Goal: Information Seeking & Learning: Learn about a topic

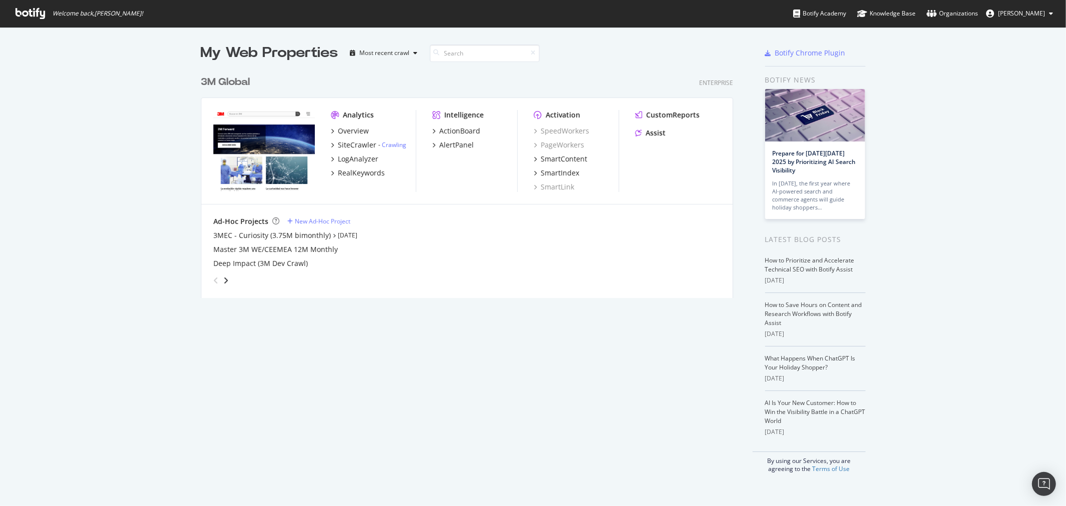
scroll to position [497, 1049]
click at [237, 83] on div "3M Global" at bounding box center [225, 82] width 49 height 14
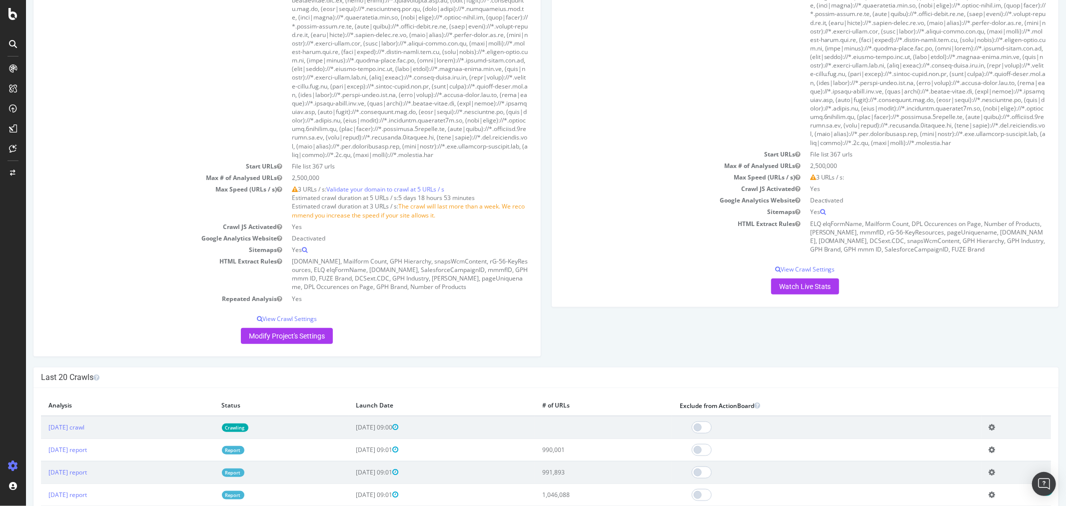
scroll to position [888, 0]
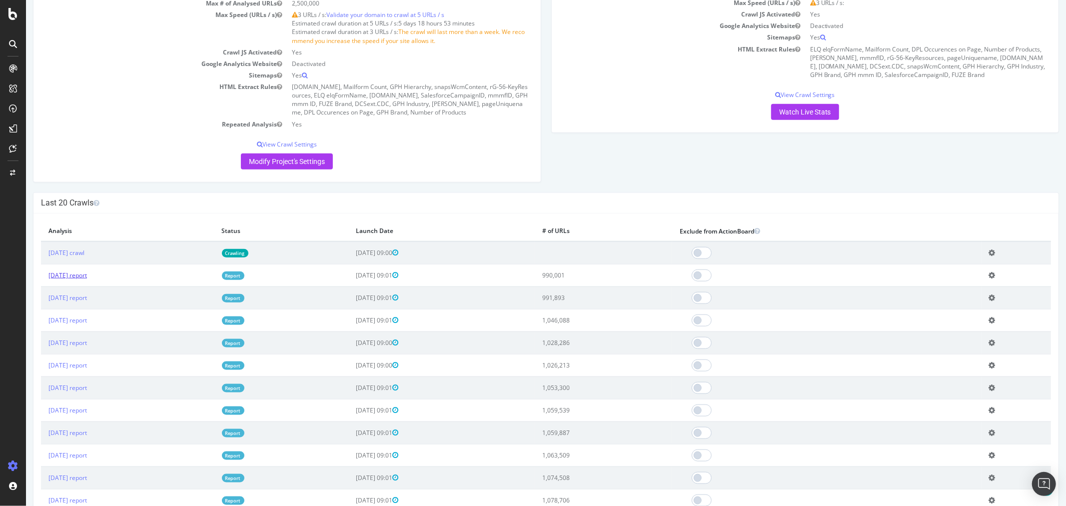
click at [86, 279] on link "[DATE] report" at bounding box center [67, 275] width 38 height 8
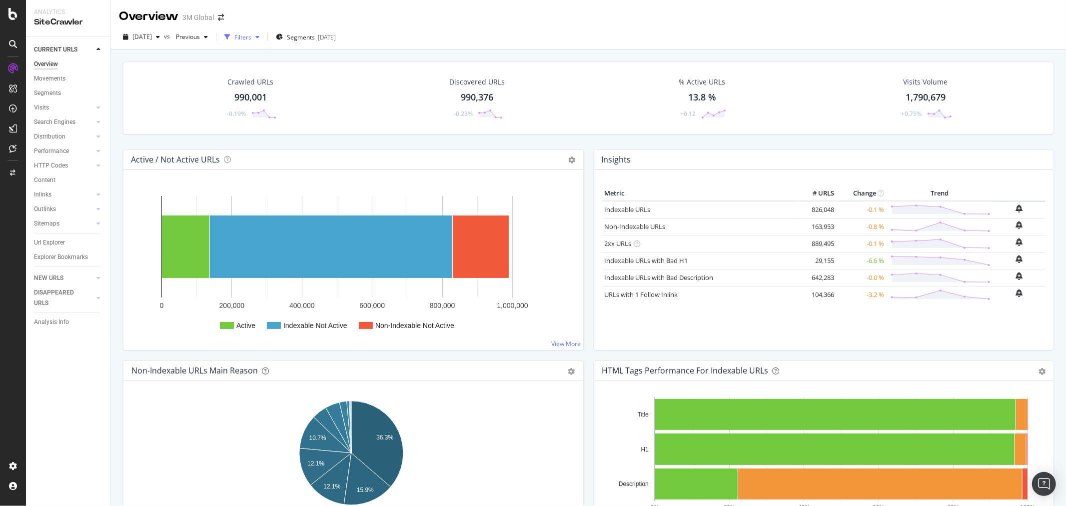
click at [259, 38] on icon "button" at bounding box center [257, 37] width 4 height 6
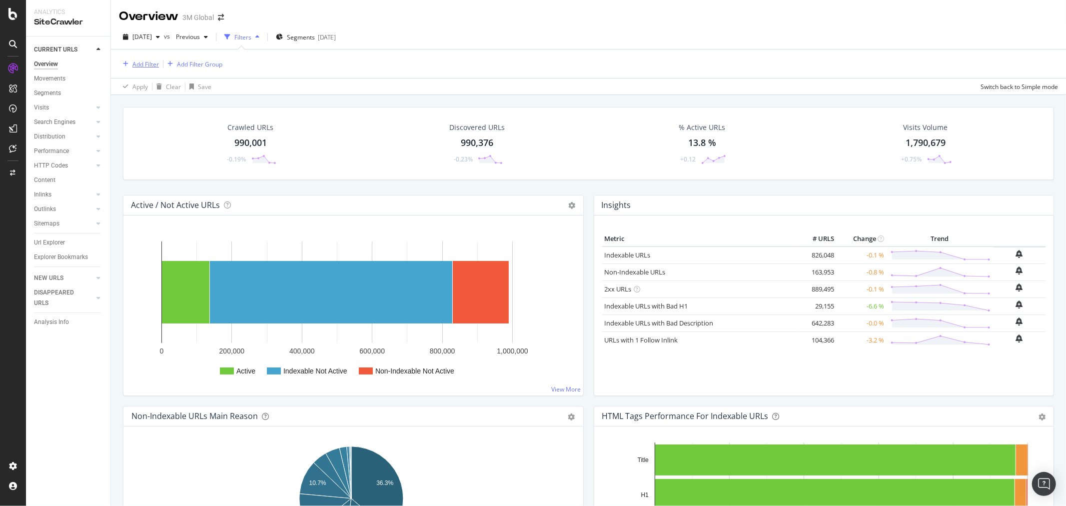
click at [153, 62] on div "Add Filter" at bounding box center [145, 64] width 26 height 8
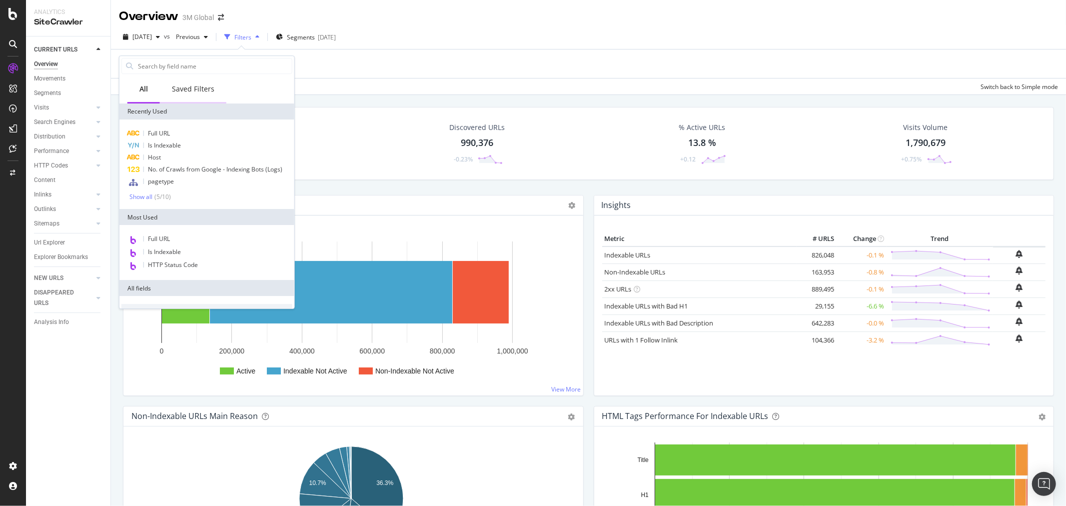
click at [192, 87] on div "Saved Filters" at bounding box center [193, 89] width 42 height 10
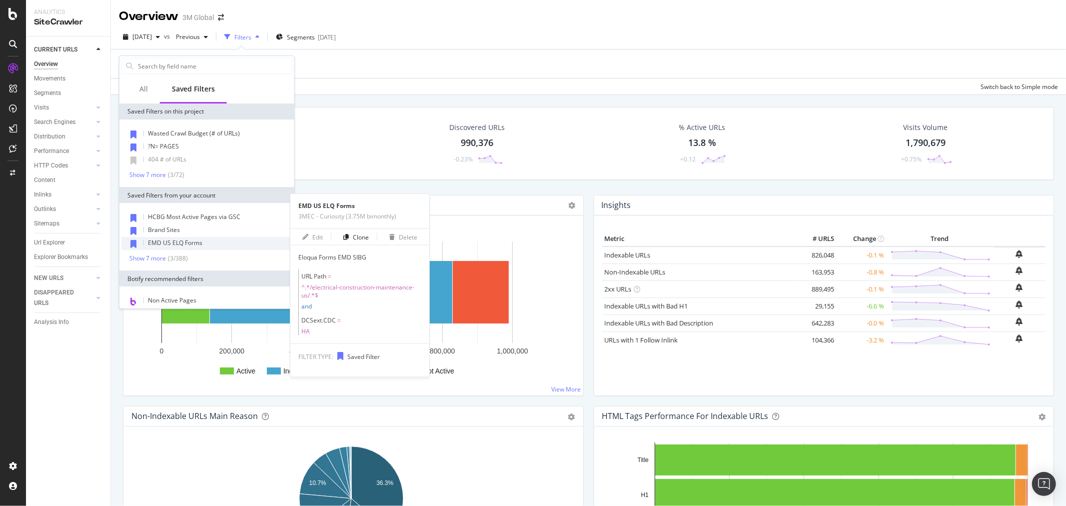
scroll to position [45, 0]
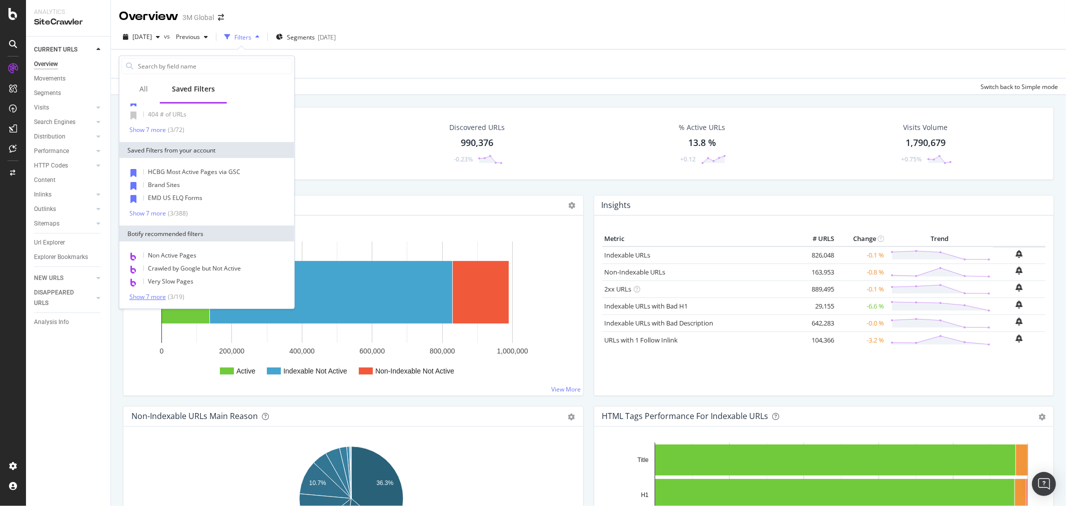
click at [151, 295] on div "Show 7 more" at bounding box center [147, 296] width 36 height 7
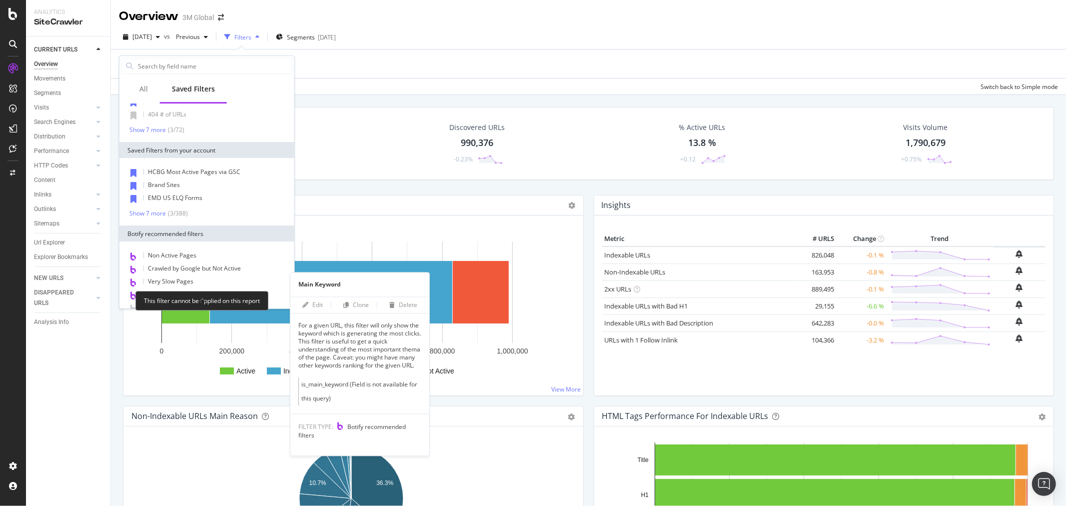
scroll to position [136, 0]
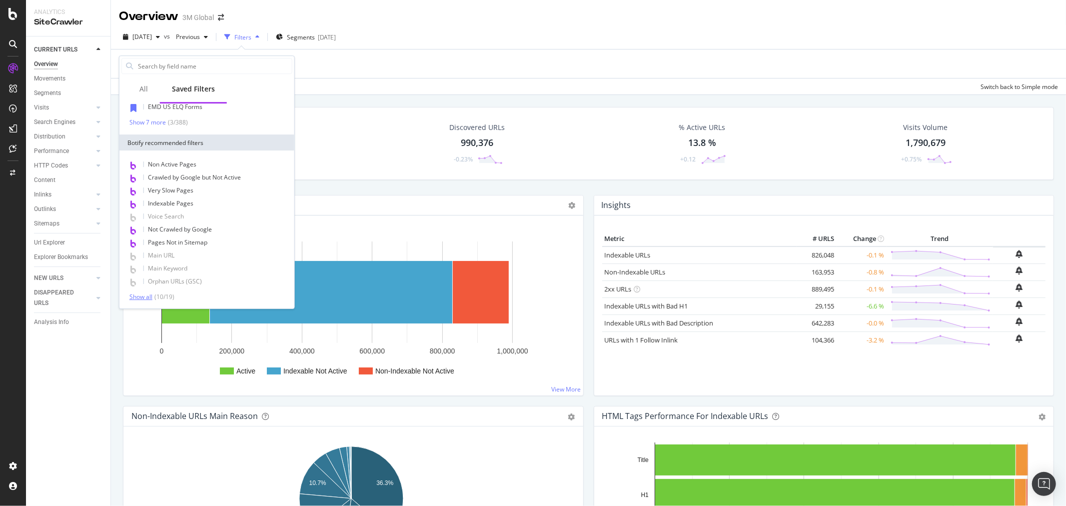
click at [147, 296] on div "Show all" at bounding box center [140, 296] width 23 height 7
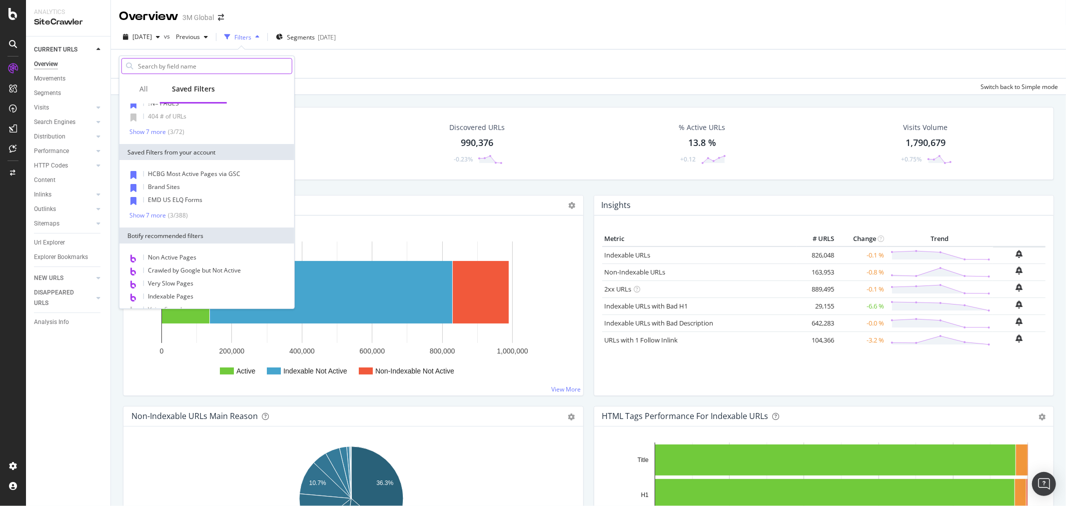
scroll to position [29, 0]
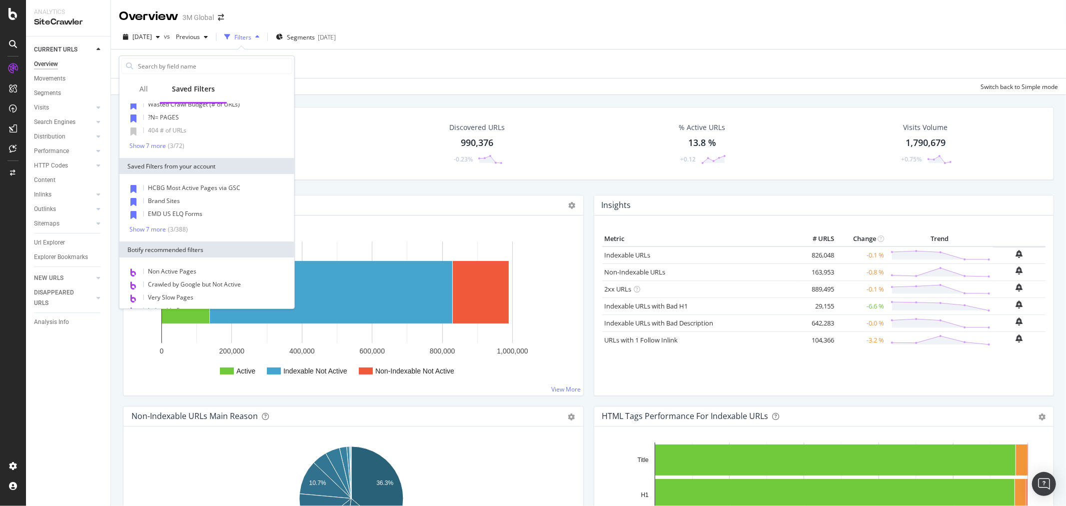
click at [315, 63] on div "Add Filter Add Filter Group" at bounding box center [588, 63] width 939 height 28
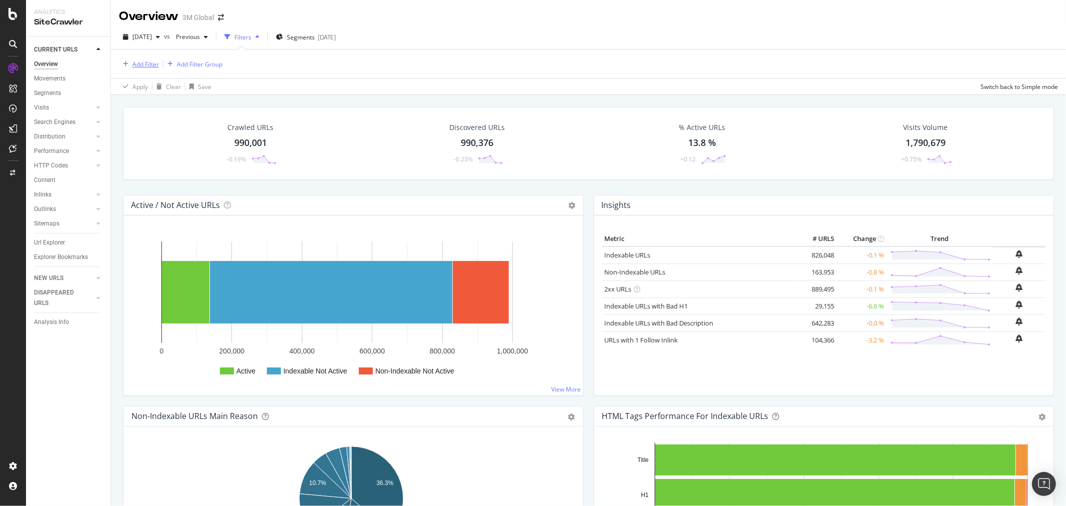
click at [151, 61] on div "Add Filter" at bounding box center [145, 64] width 26 height 8
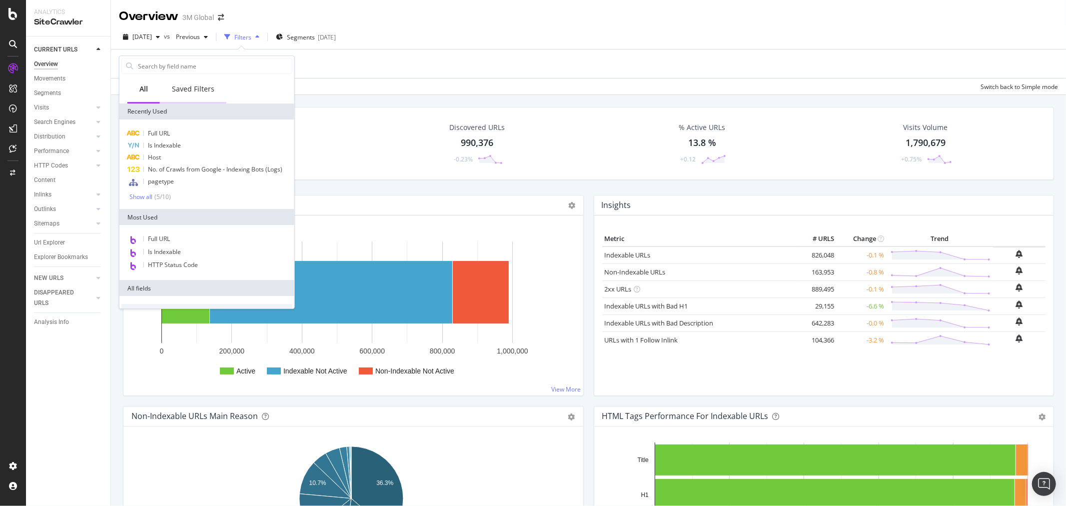
click at [189, 83] on div "Saved Filters" at bounding box center [193, 89] width 66 height 27
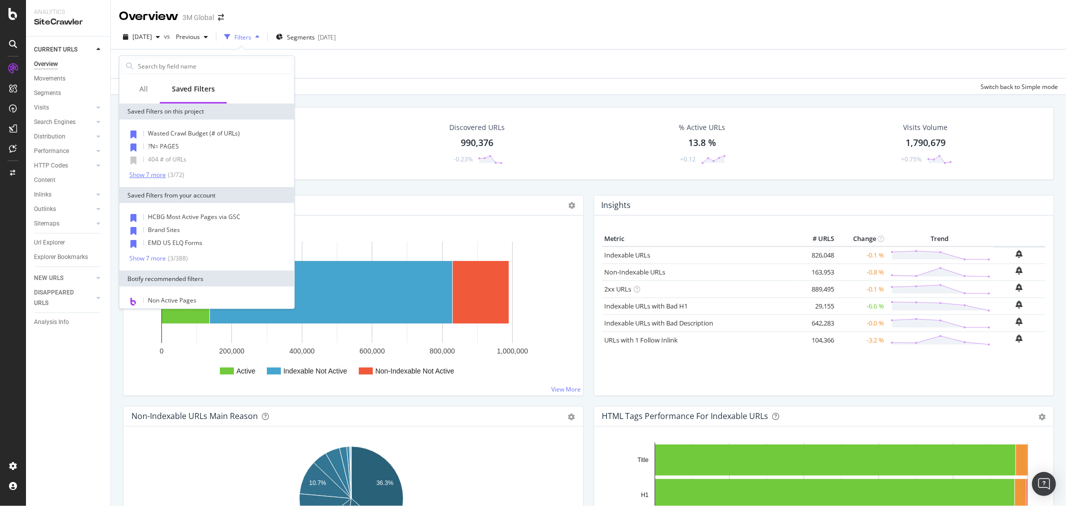
click at [150, 173] on div "Show 7 more" at bounding box center [147, 174] width 36 height 7
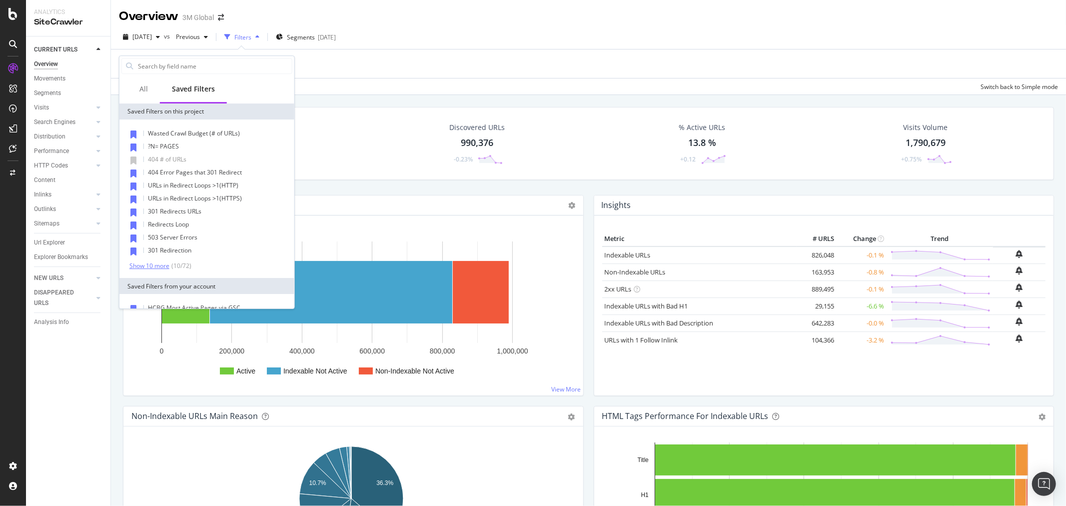
click at [142, 268] on div "Show 10 more" at bounding box center [149, 265] width 40 height 7
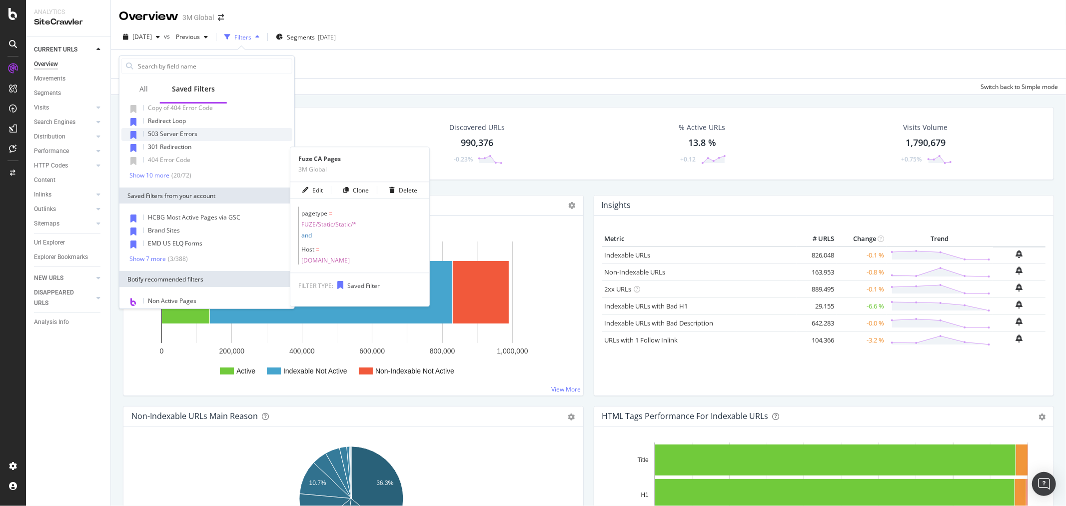
scroll to position [155, 0]
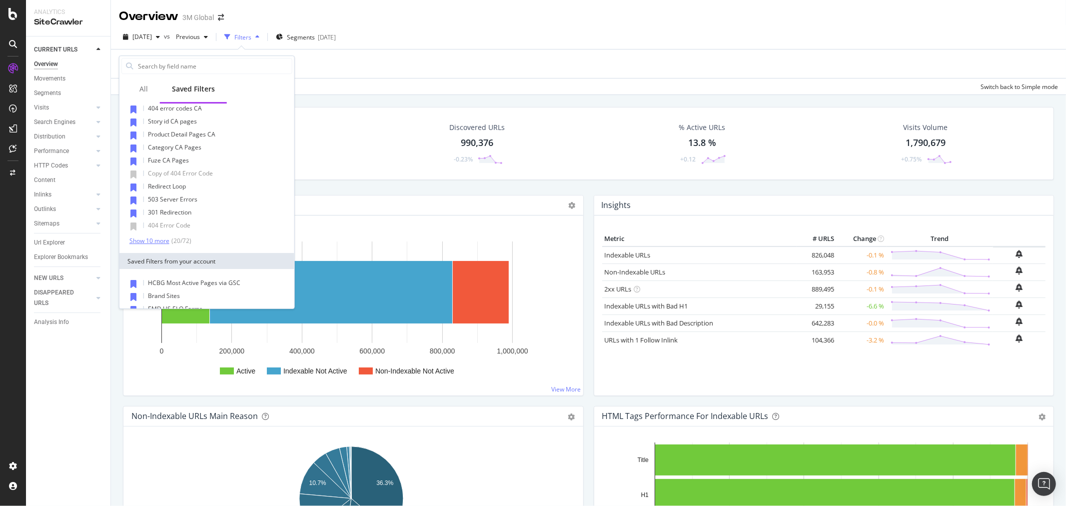
click at [147, 241] on div "Show 10 more" at bounding box center [149, 240] width 40 height 7
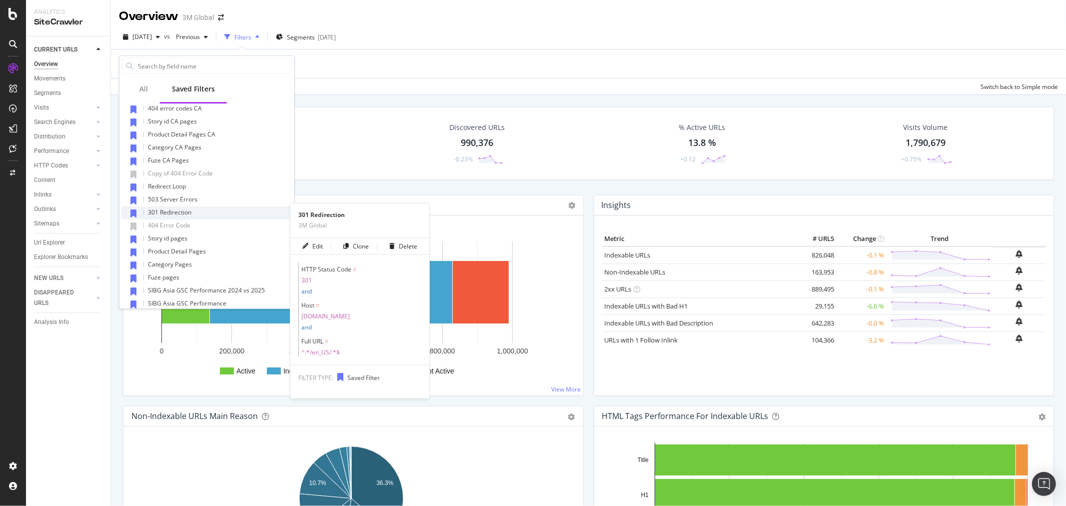
scroll to position [377, 0]
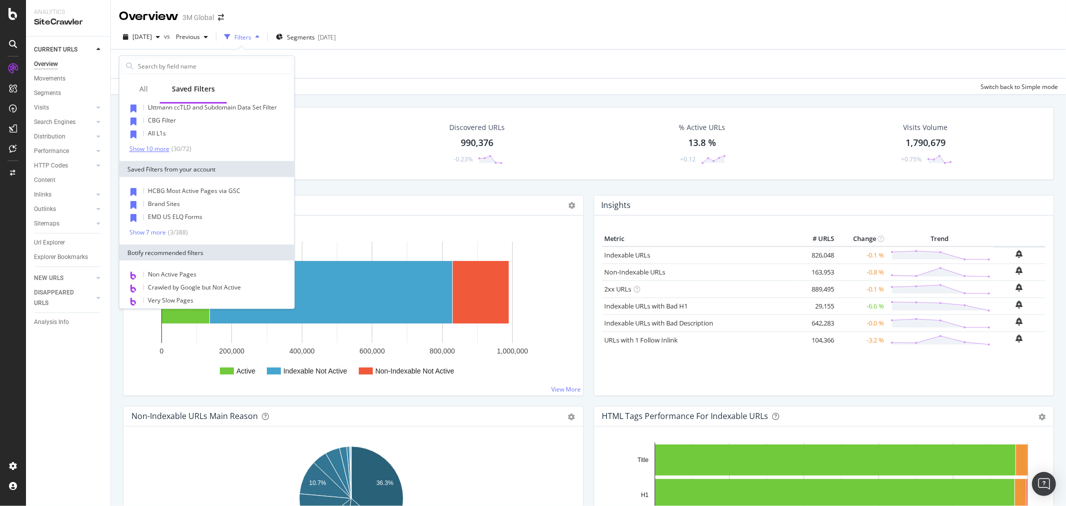
click at [158, 146] on div "Show 10 more" at bounding box center [149, 148] width 40 height 7
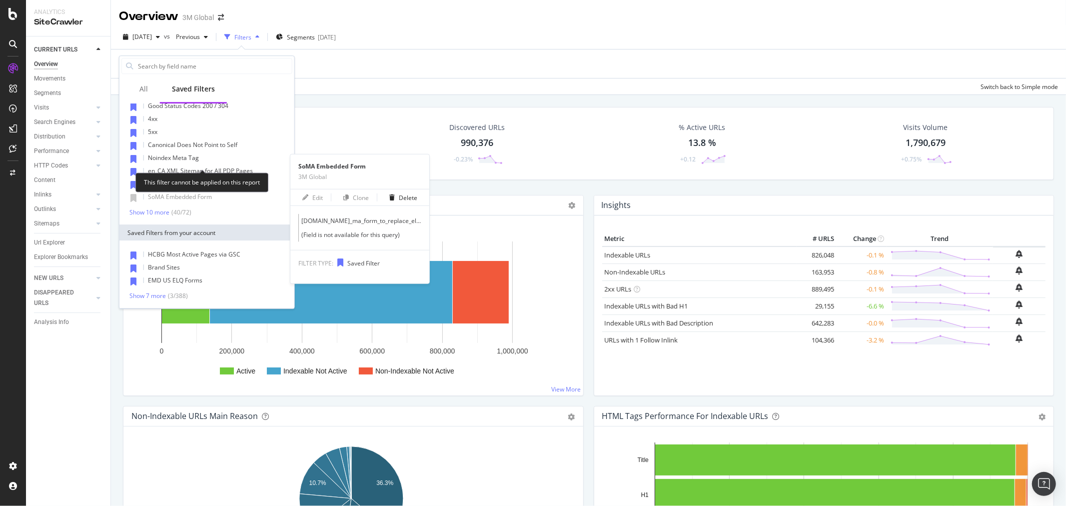
scroll to position [488, 0]
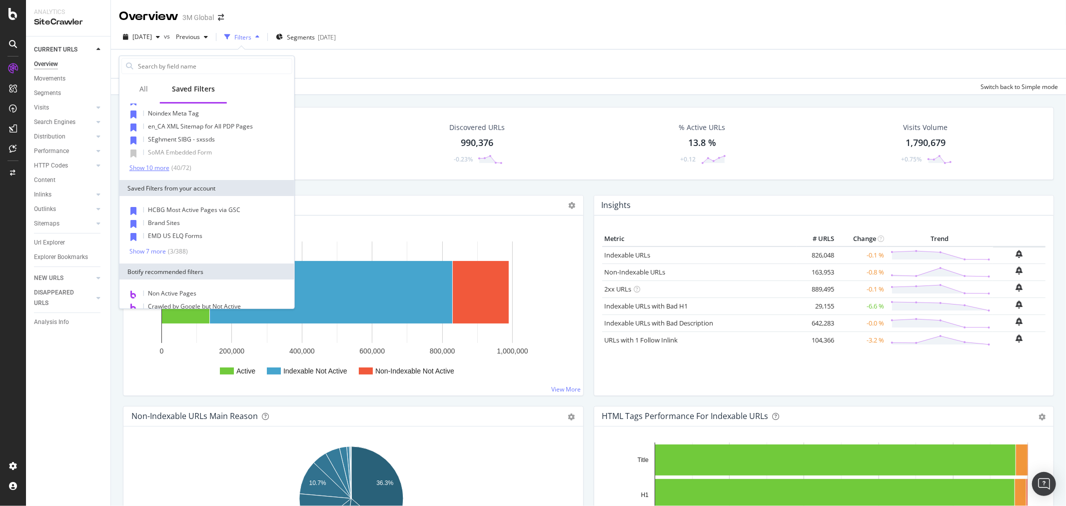
click at [141, 168] on div "Show 10 more" at bounding box center [149, 167] width 40 height 7
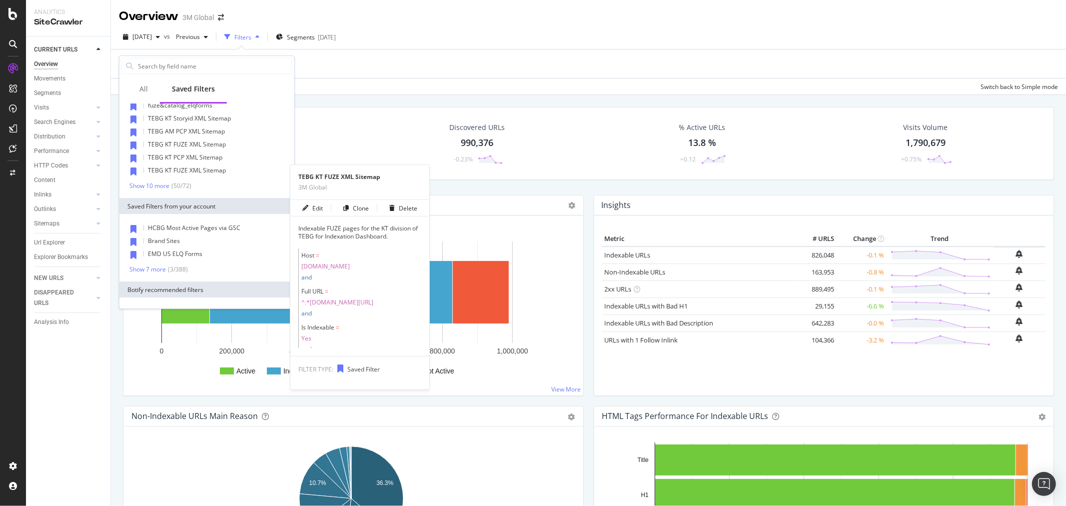
scroll to position [598, 0]
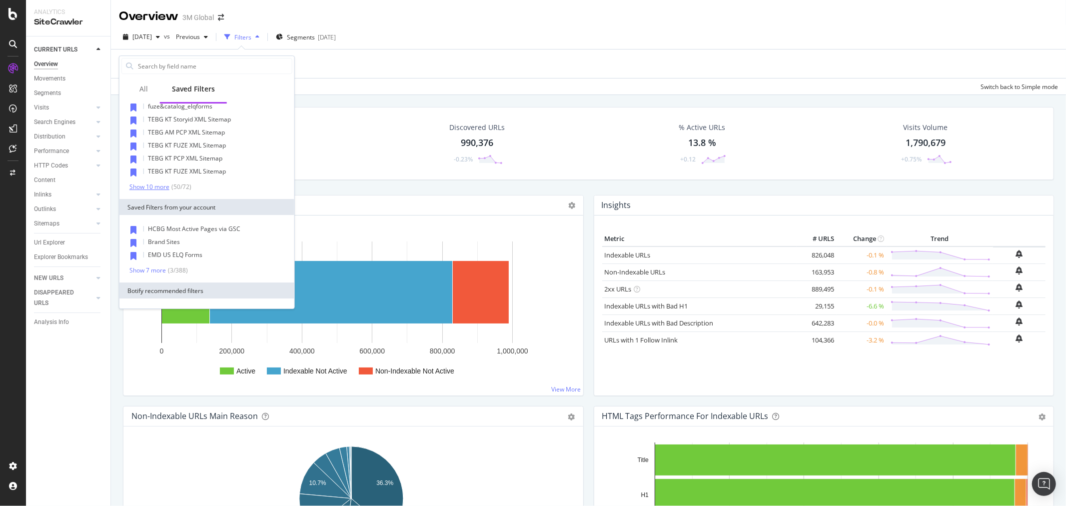
click at [148, 186] on div "Show 10 more" at bounding box center [149, 186] width 40 height 7
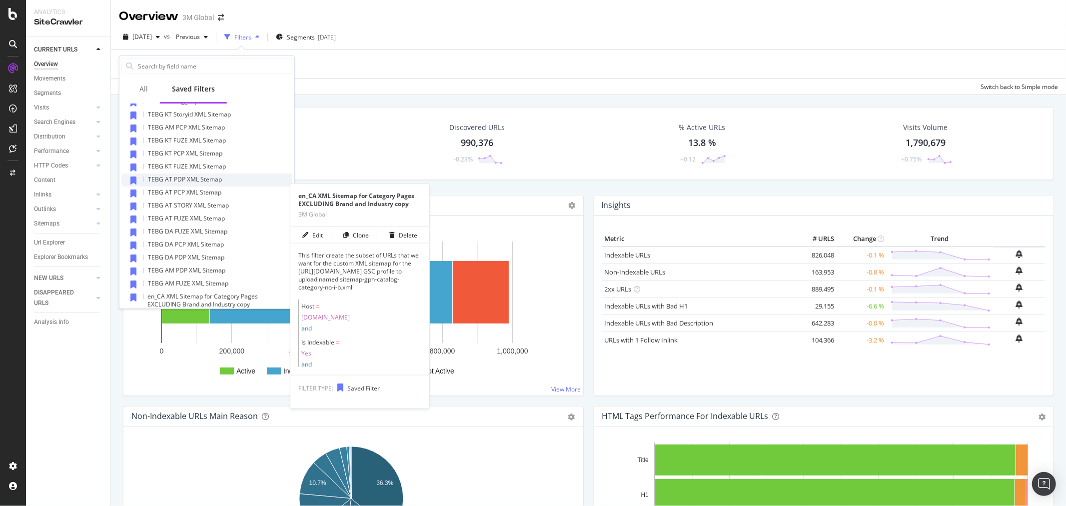
scroll to position [710, 0]
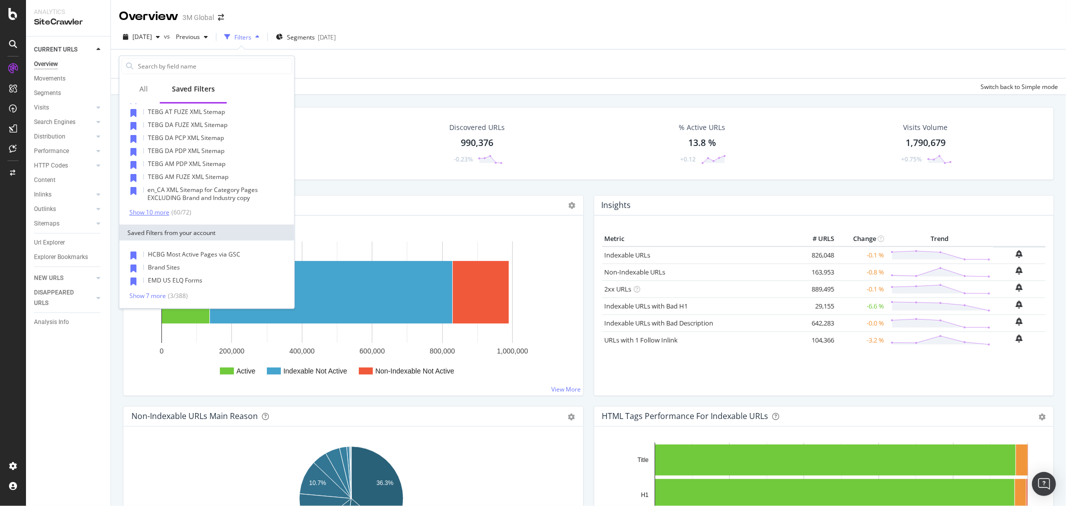
click at [151, 211] on div "Show 10 more" at bounding box center [149, 212] width 40 height 7
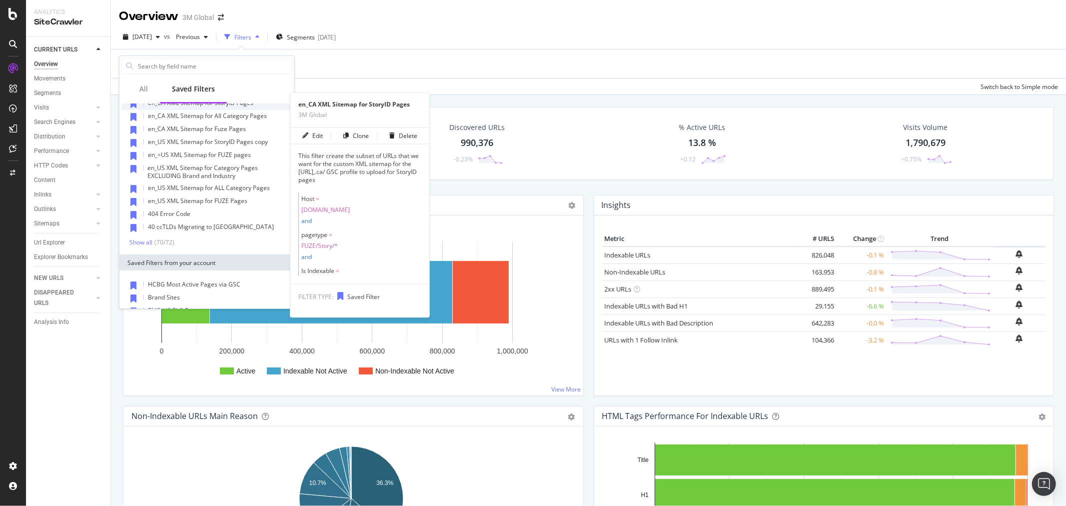
scroll to position [821, 0]
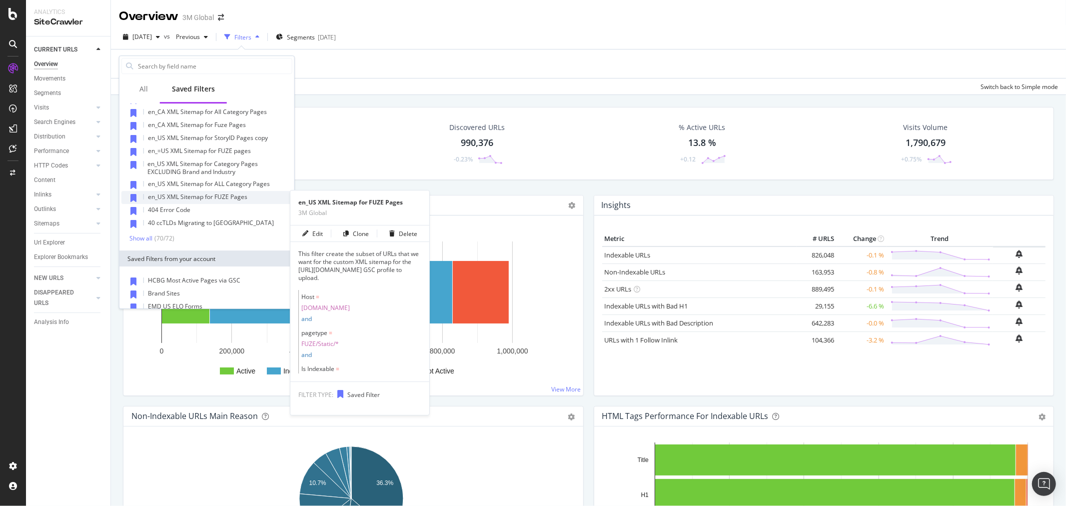
click at [238, 195] on span "en_US XML Sitemap for FUZE Pages" at bounding box center [197, 196] width 99 height 8
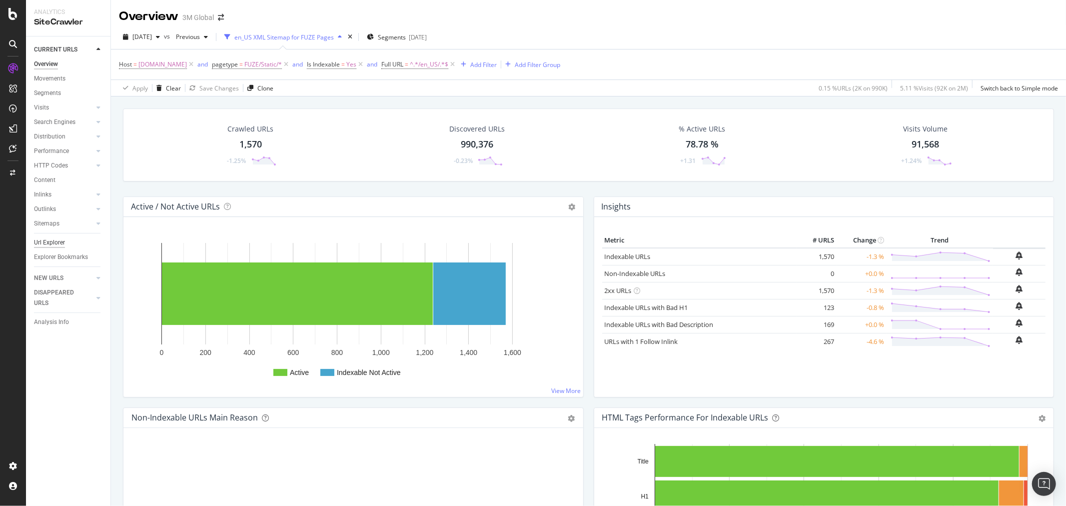
click at [54, 246] on div "Url Explorer" at bounding box center [49, 242] width 31 height 10
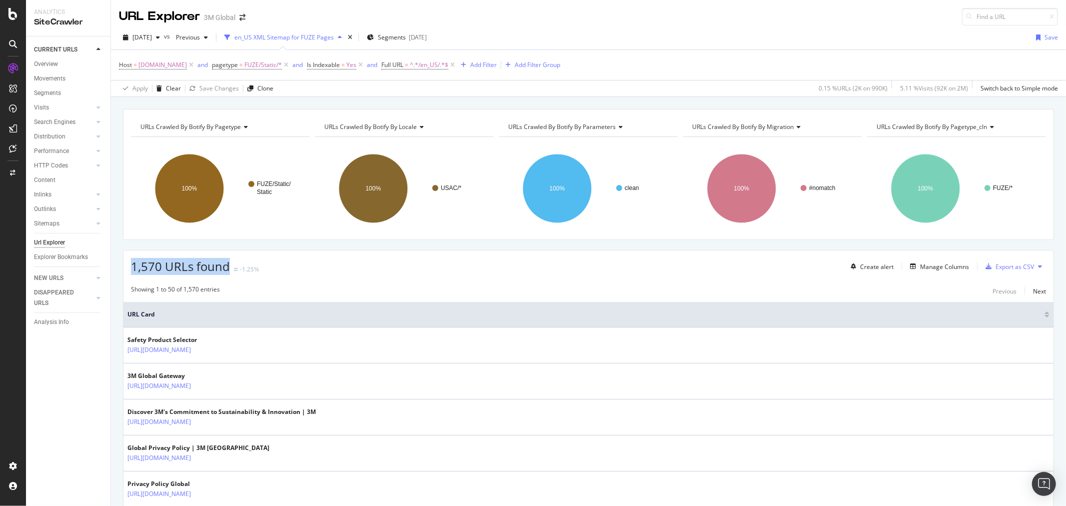
drag, startPoint x: 130, startPoint y: 264, endPoint x: 232, endPoint y: 257, distance: 101.6
click at [232, 257] on div "1,570 URLs found -1.25% Create alert Manage Columns Export as CSV" at bounding box center [588, 262] width 930 height 24
click at [638, 63] on div "Host = [DOMAIN_NAME] and pagetype = FUZE/Static/* and Is Indexable = Yes and Fu…" at bounding box center [588, 65] width 939 height 30
click at [352, 38] on icon "times" at bounding box center [350, 37] width 4 height 6
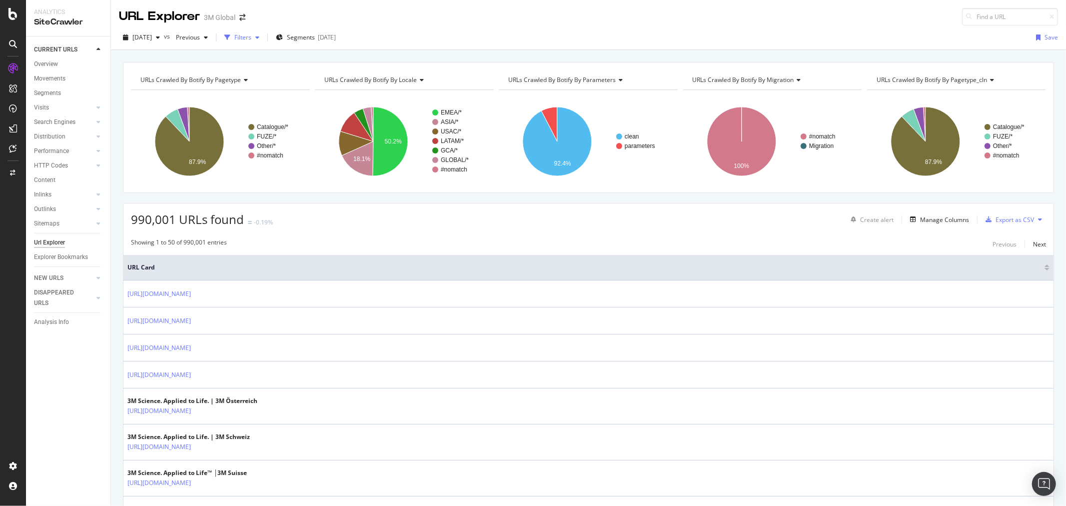
click at [263, 38] on div "button" at bounding box center [257, 37] width 12 height 6
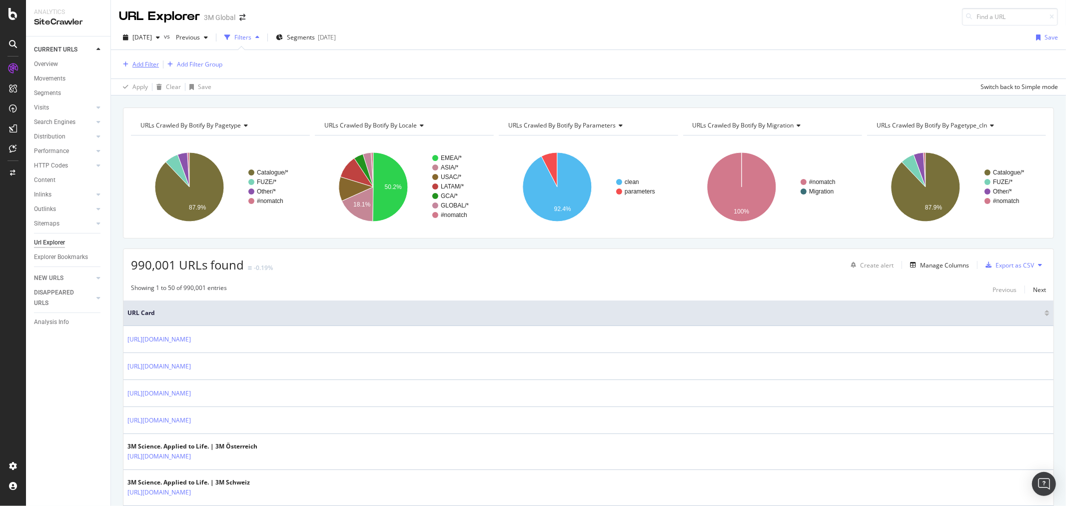
click at [146, 64] on div "Add Filter" at bounding box center [145, 64] width 26 height 8
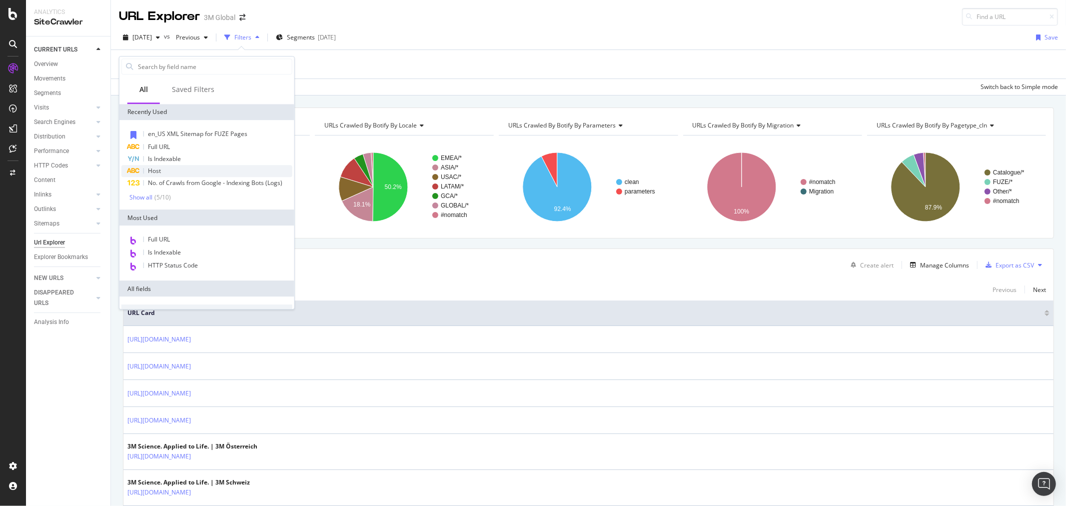
click at [158, 170] on span "Host" at bounding box center [154, 170] width 13 height 8
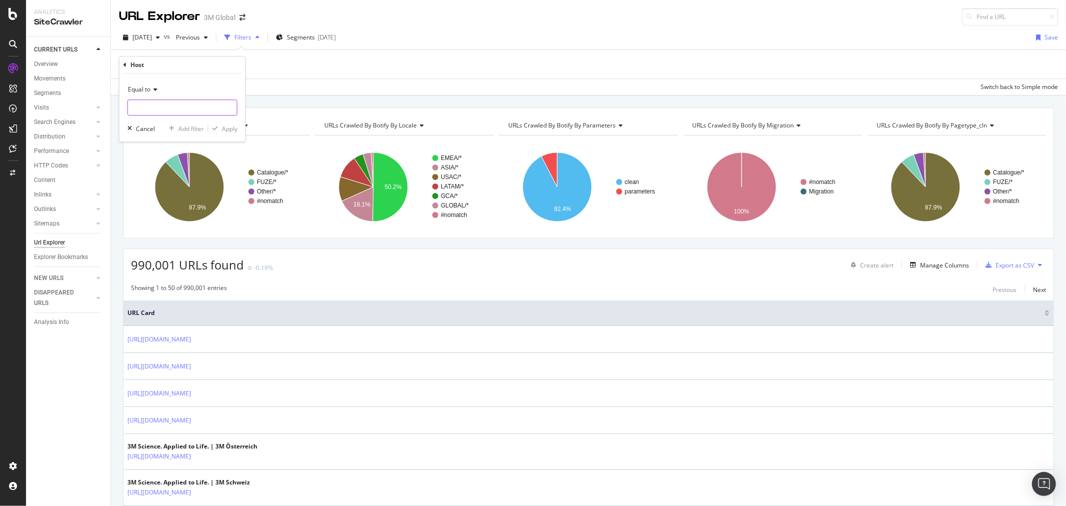
click at [192, 107] on input "text" at bounding box center [182, 107] width 109 height 16
type input "h"
click at [181, 120] on span "[DOMAIN_NAME]" at bounding box center [165, 120] width 70 height 8
type input "[DOMAIN_NAME]"
click at [229, 130] on div "Apply" at bounding box center [229, 128] width 15 height 8
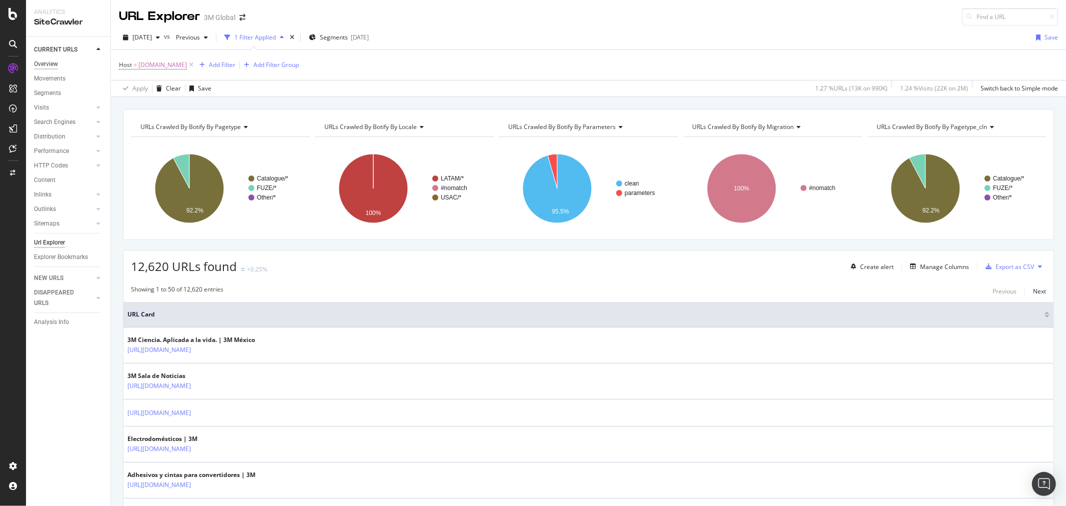
click at [45, 62] on div "Overview" at bounding box center [46, 64] width 24 height 10
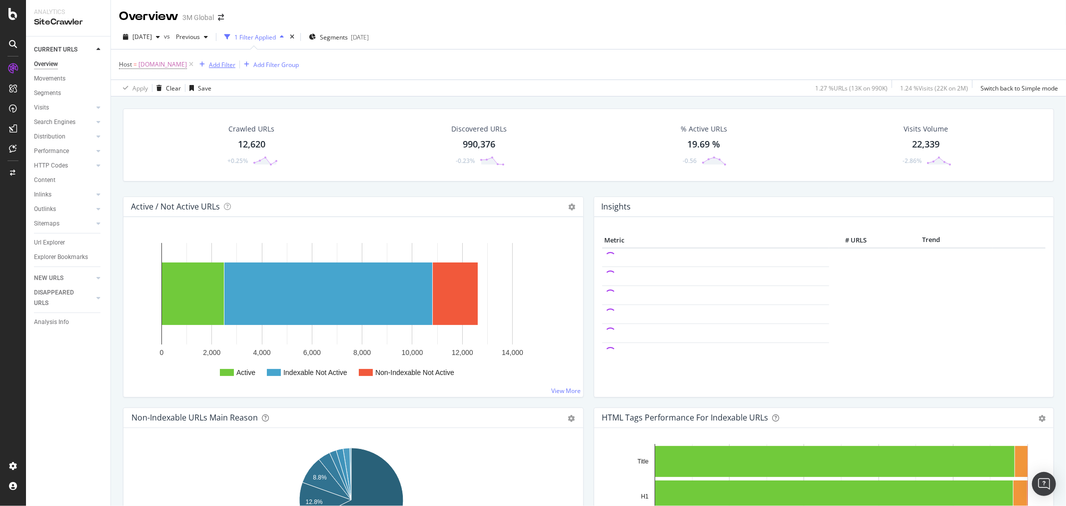
click at [225, 66] on div "Add Filter" at bounding box center [222, 64] width 26 height 8
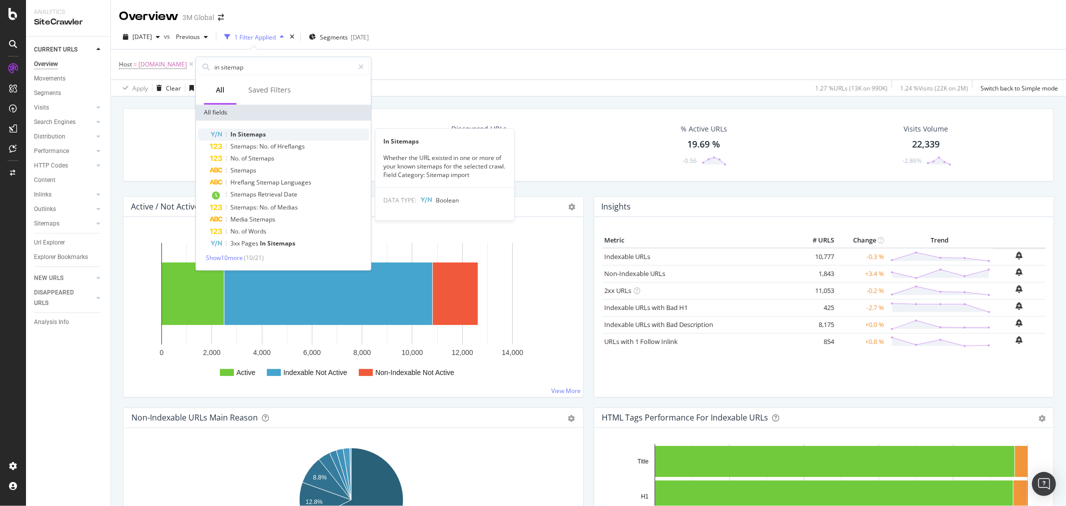
type input "in sitemap"
click at [268, 136] on div "In Sitemaps" at bounding box center [289, 134] width 159 height 12
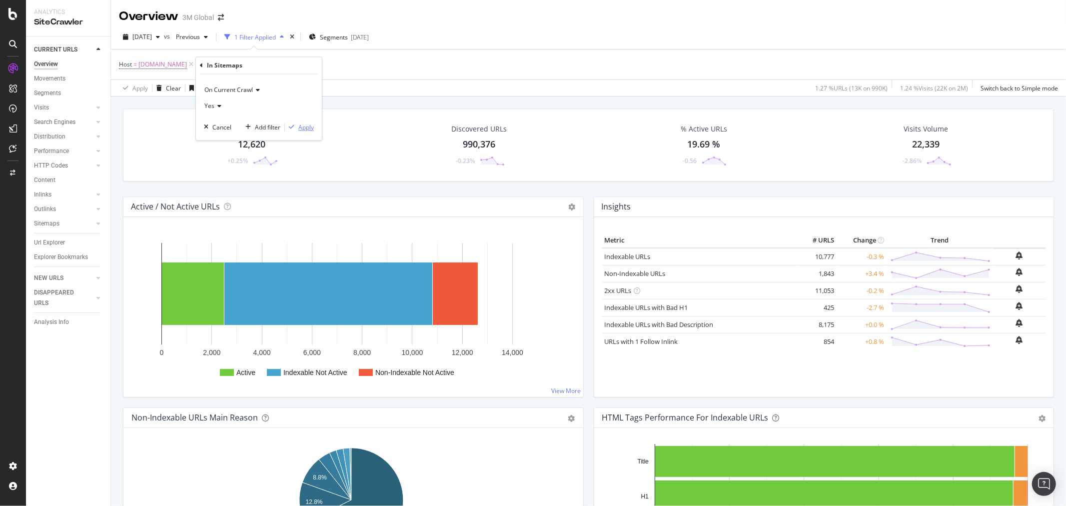
click at [306, 126] on div "Apply" at bounding box center [305, 127] width 15 height 8
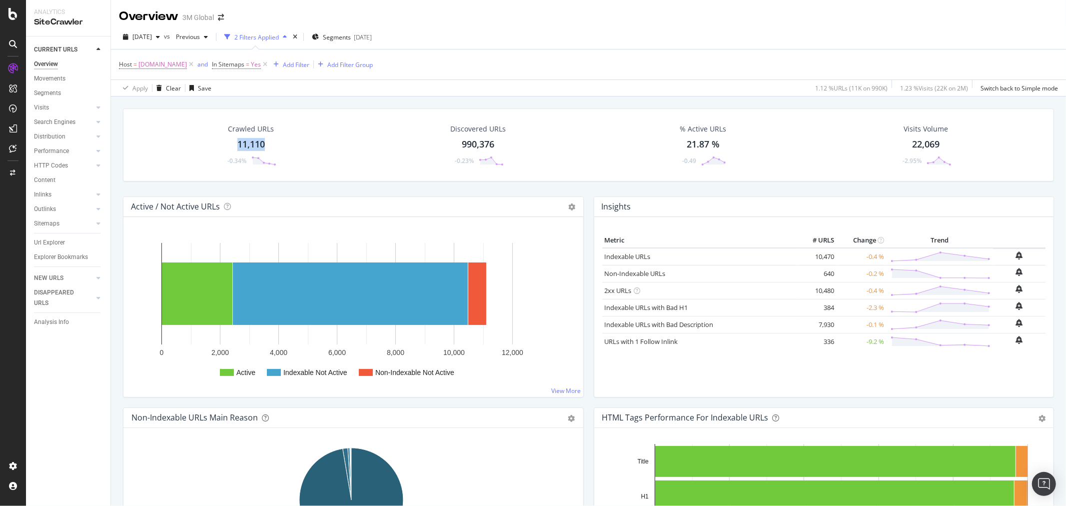
drag, startPoint x: 229, startPoint y: 146, endPoint x: 266, endPoint y: 142, distance: 37.7
click at [266, 142] on div "Crawled URLs 11,110 -0.34%" at bounding box center [250, 145] width 71 height 52
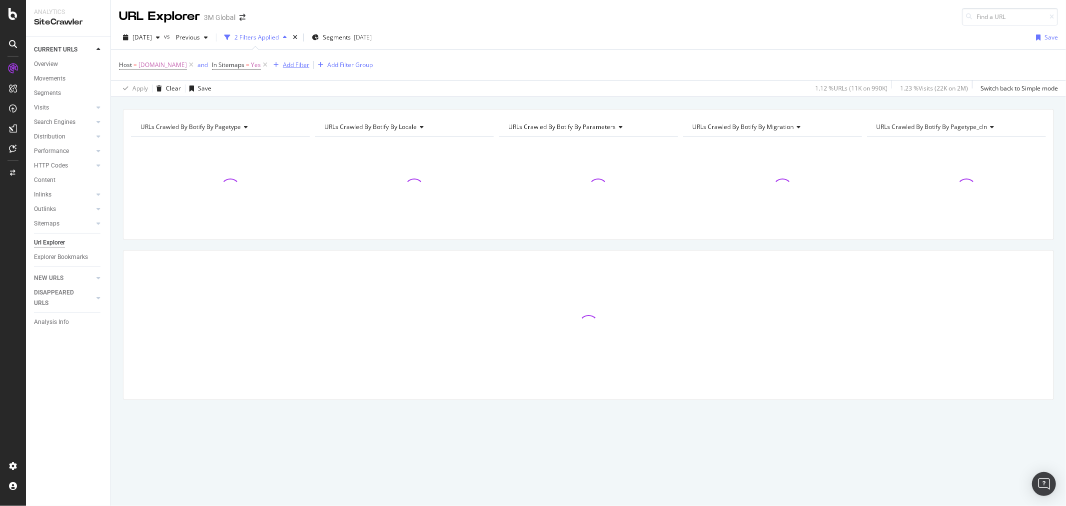
click at [296, 65] on div "Add Filter" at bounding box center [296, 64] width 26 height 8
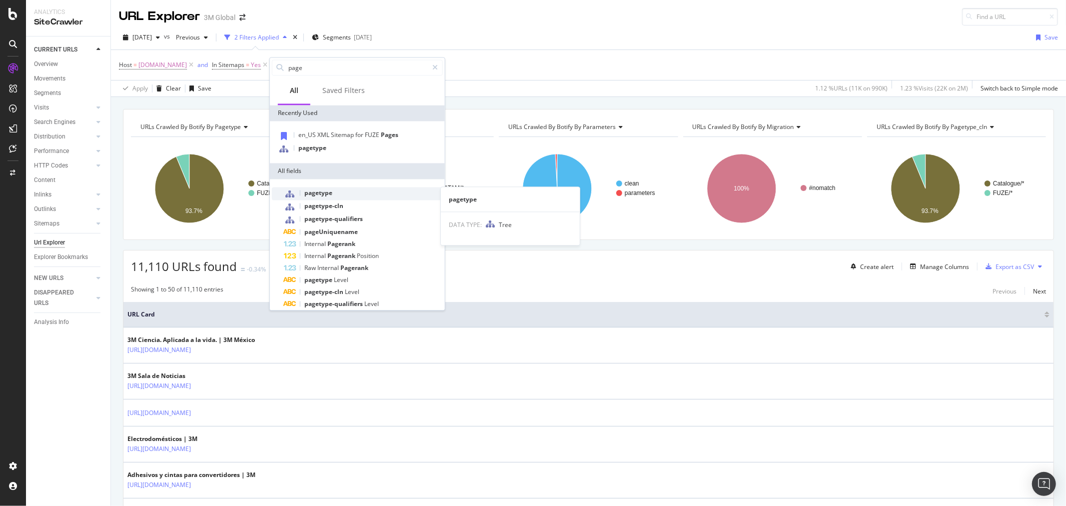
type input "page"
click at [343, 195] on div "pagetype" at bounding box center [363, 193] width 159 height 13
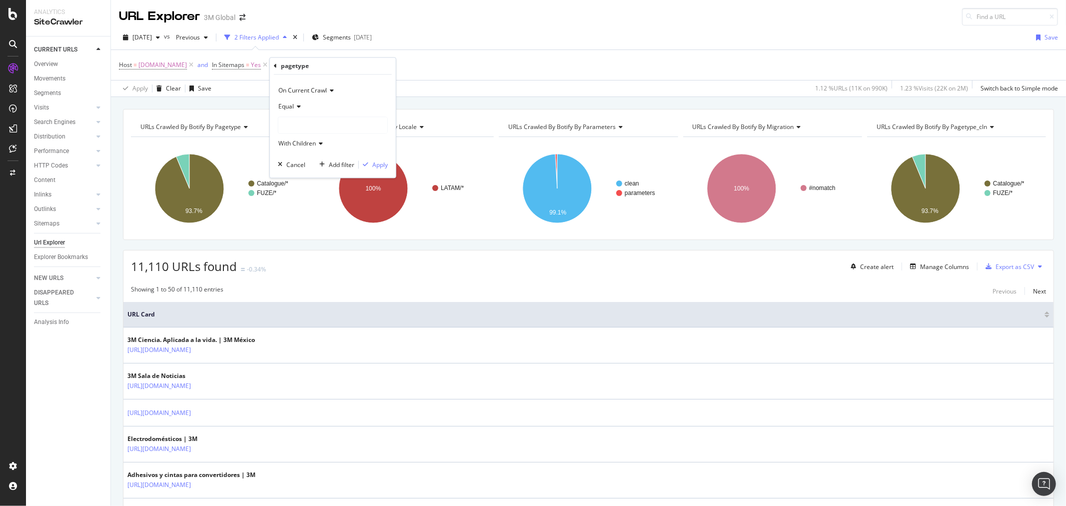
click at [300, 118] on div at bounding box center [332, 125] width 109 height 16
click at [355, 157] on span "Select" at bounding box center [356, 155] width 17 height 8
click at [382, 163] on div "Apply" at bounding box center [379, 164] width 15 height 8
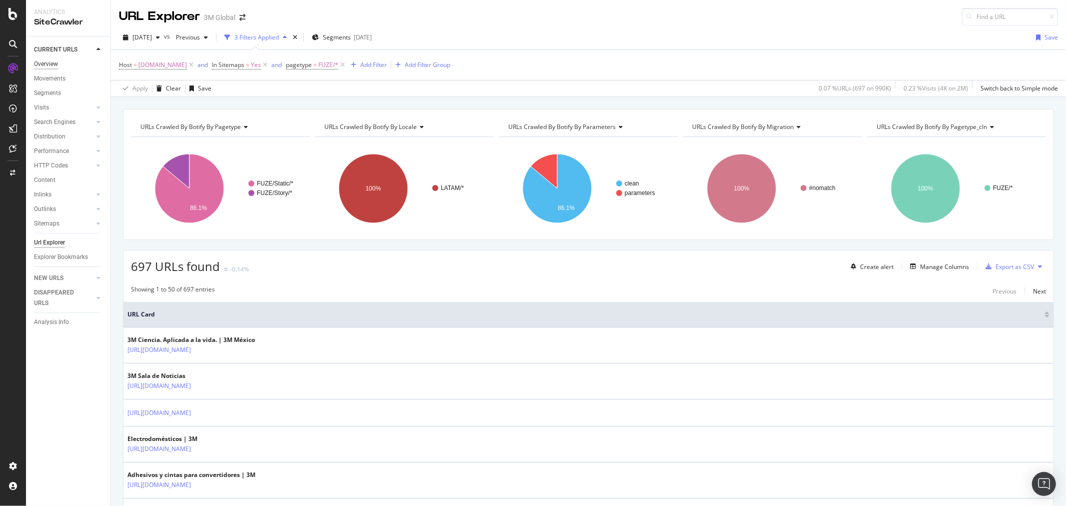
click at [47, 61] on div "Overview" at bounding box center [46, 64] width 24 height 10
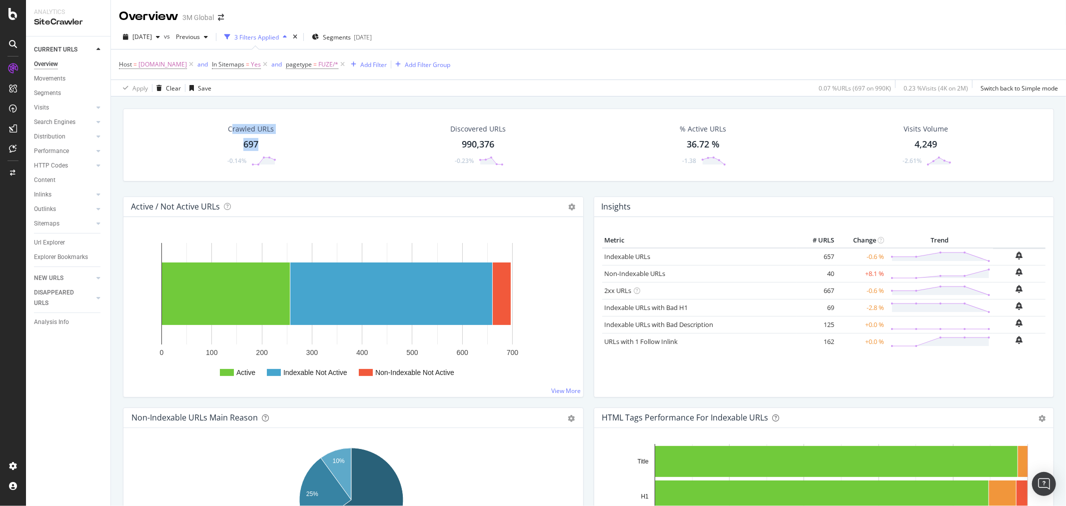
drag, startPoint x: 233, startPoint y: 142, endPoint x: 260, endPoint y: 147, distance: 28.0
click at [260, 147] on div "Crawled URLs 697 -0.14%" at bounding box center [250, 145] width 71 height 52
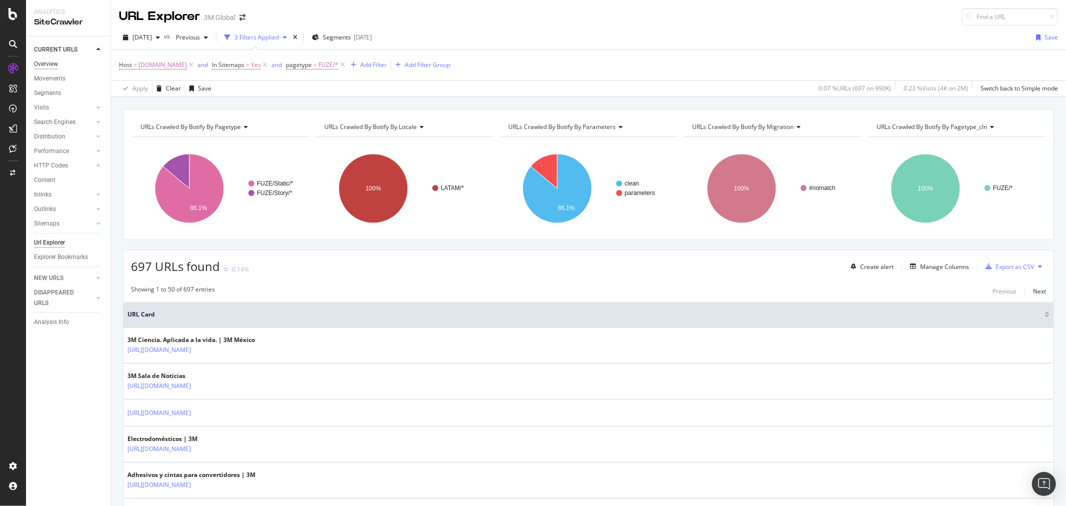
click at [51, 59] on div "Overview" at bounding box center [46, 64] width 24 height 10
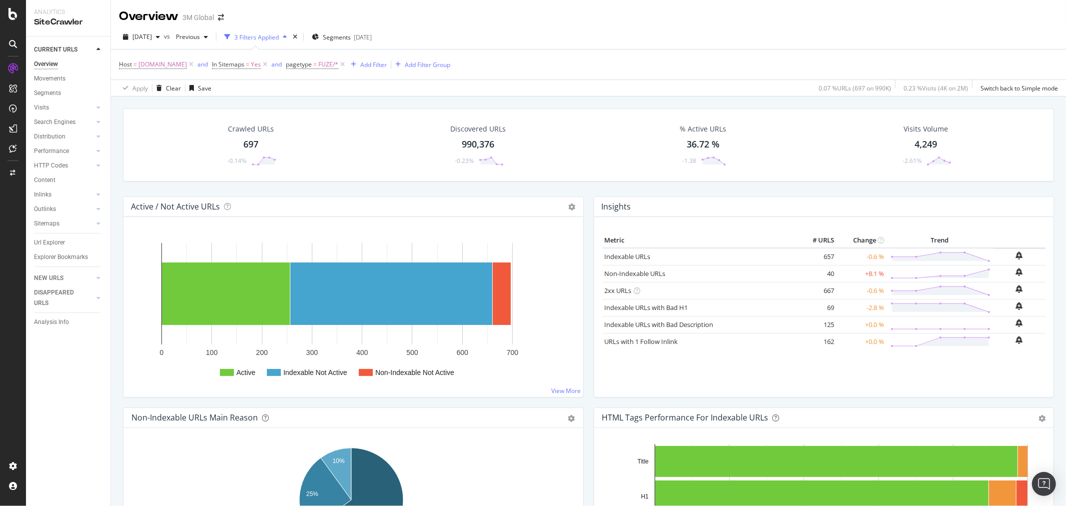
drag, startPoint x: 816, startPoint y: 258, endPoint x: 831, endPoint y: 256, distance: 15.6
click at [831, 256] on tr "Indexable URLs 657 -0.6 %" at bounding box center [824, 256] width 444 height 17
click at [247, 64] on span "=" at bounding box center [247, 64] width 3 height 8
click at [232, 105] on icon at bounding box center [234, 104] width 7 height 6
click at [233, 139] on span "No" at bounding box center [229, 138] width 8 height 8
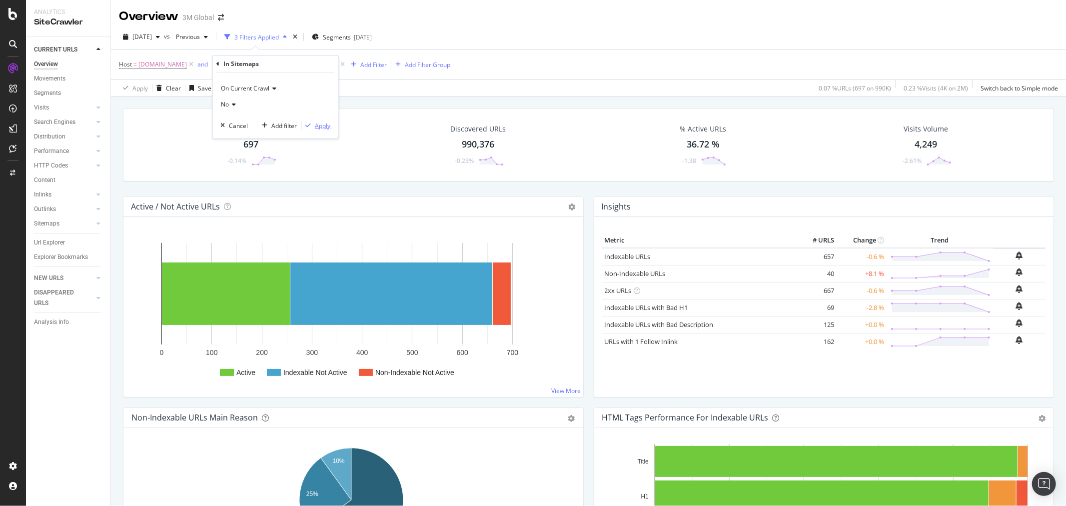
click at [320, 125] on div "Apply" at bounding box center [322, 125] width 15 height 8
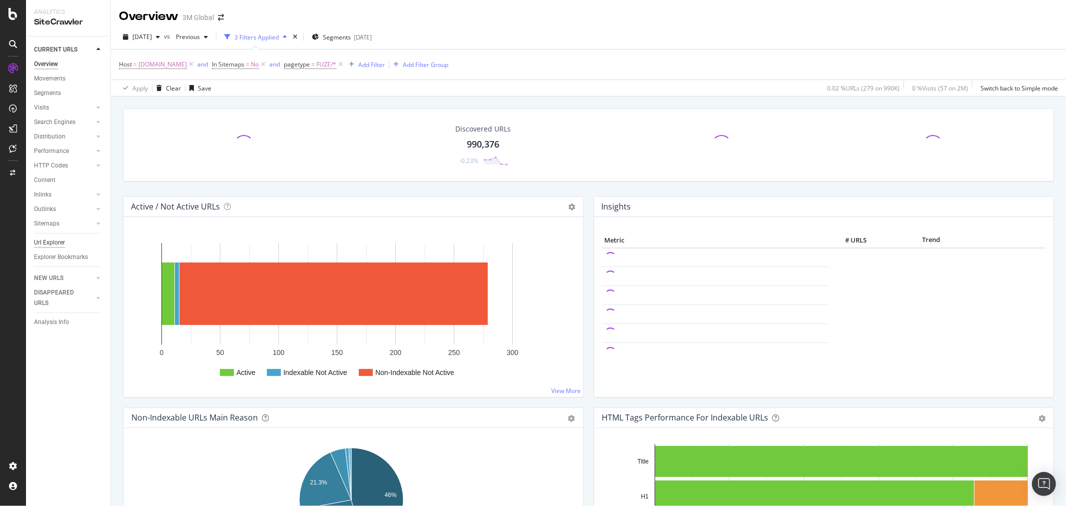
drag, startPoint x: 55, startPoint y: 244, endPoint x: 45, endPoint y: 243, distance: 10.0
click at [55, 244] on div "Url Explorer" at bounding box center [49, 242] width 31 height 10
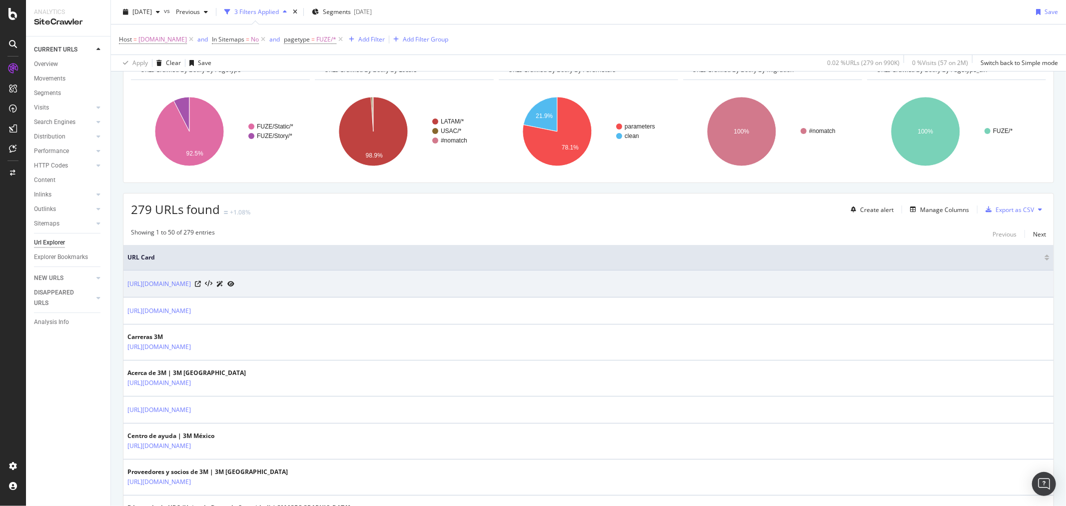
scroll to position [111, 0]
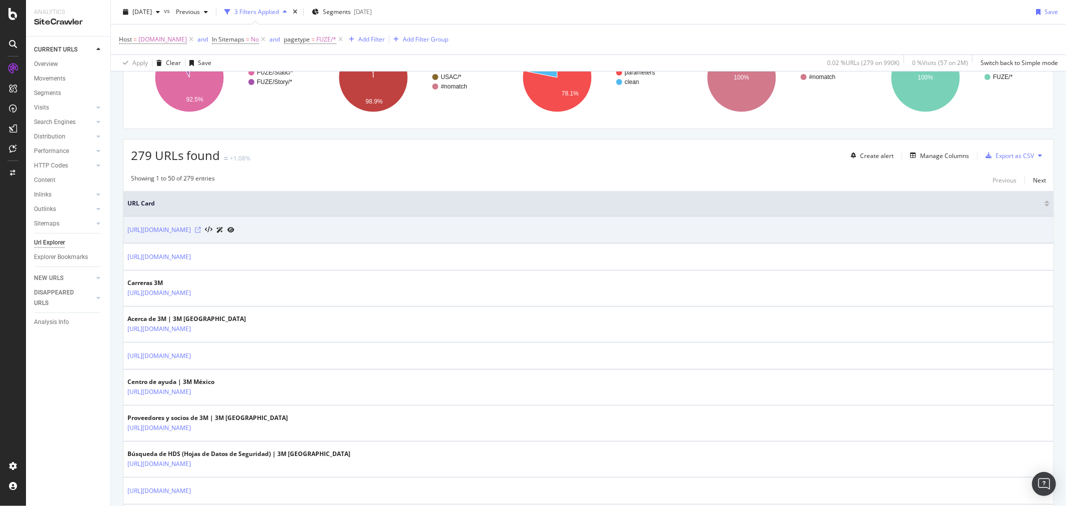
click at [201, 227] on icon at bounding box center [198, 230] width 6 height 6
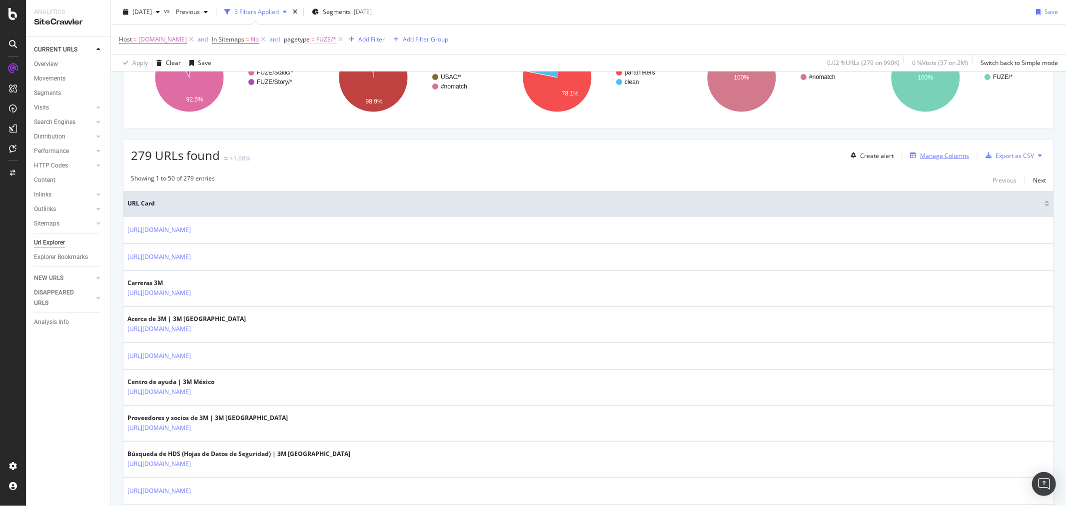
click at [940, 154] on div "Manage Columns" at bounding box center [944, 155] width 49 height 8
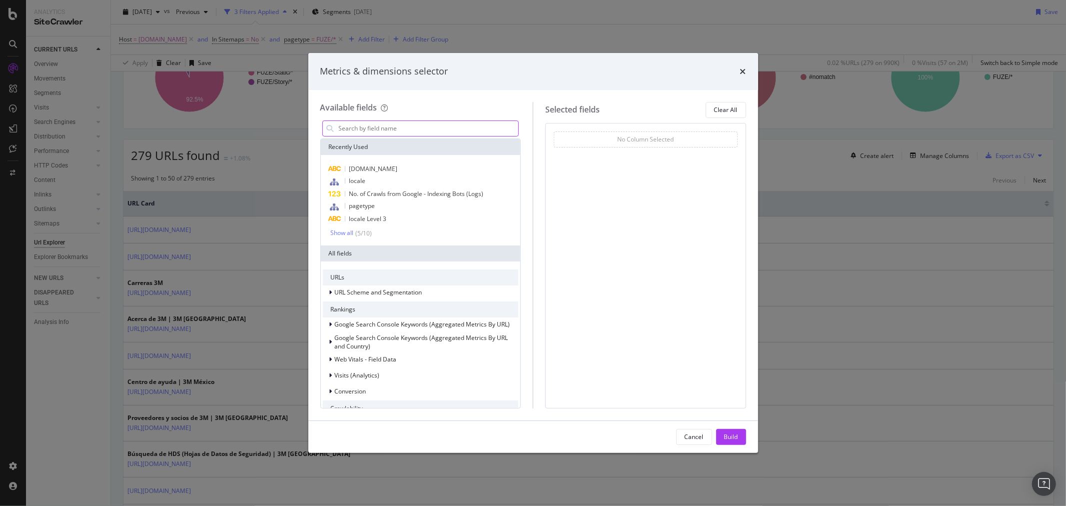
click at [430, 131] on input "modal" at bounding box center [428, 128] width 181 height 15
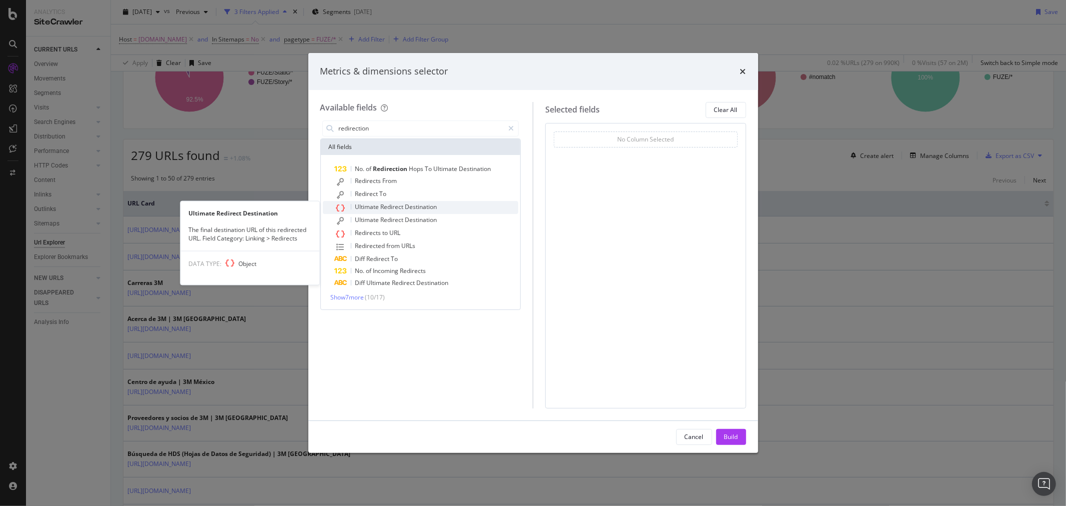
type input "redirection"
click at [407, 207] on span "Destination" at bounding box center [421, 206] width 32 height 8
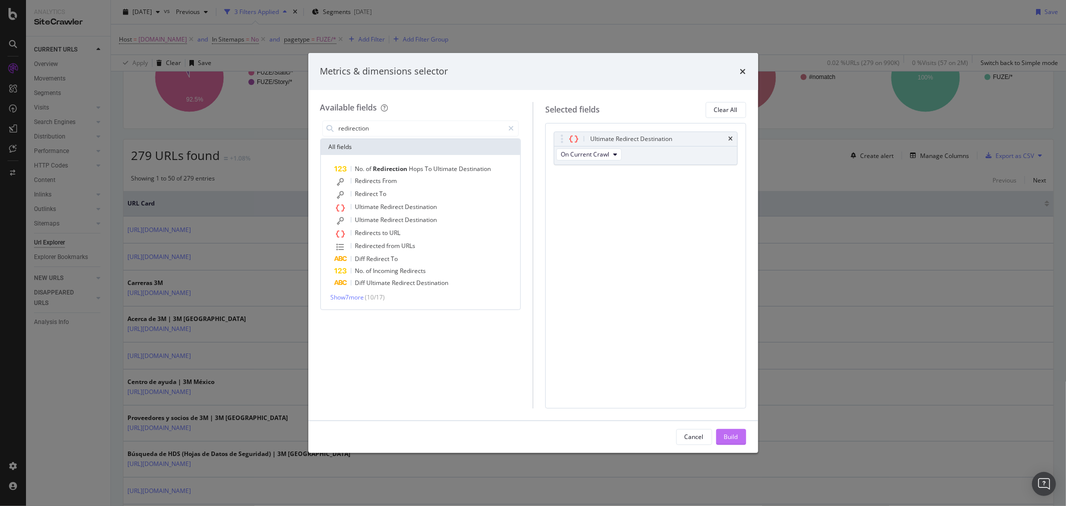
click at [737, 438] on div "Build" at bounding box center [731, 436] width 14 height 8
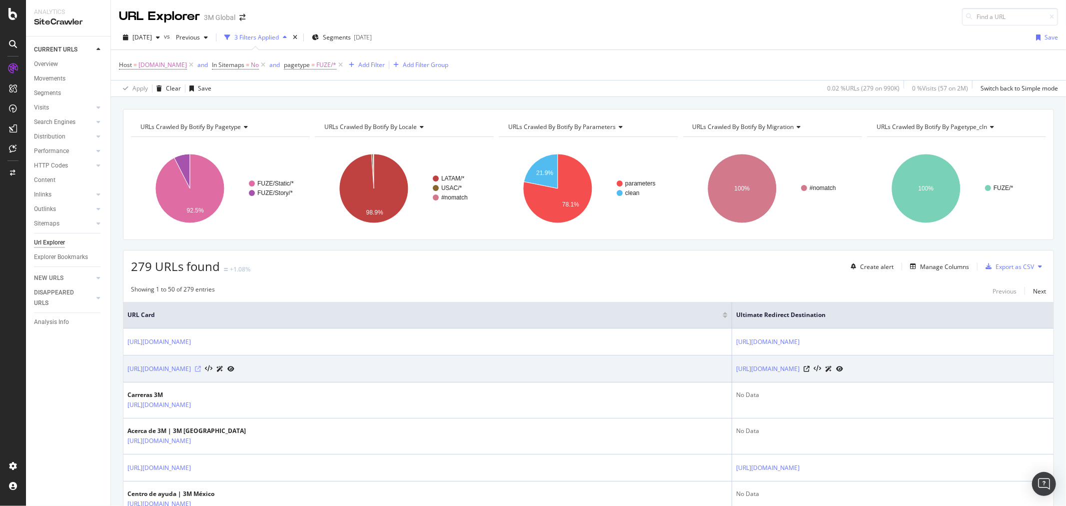
click at [201, 368] on icon at bounding box center [198, 369] width 6 height 6
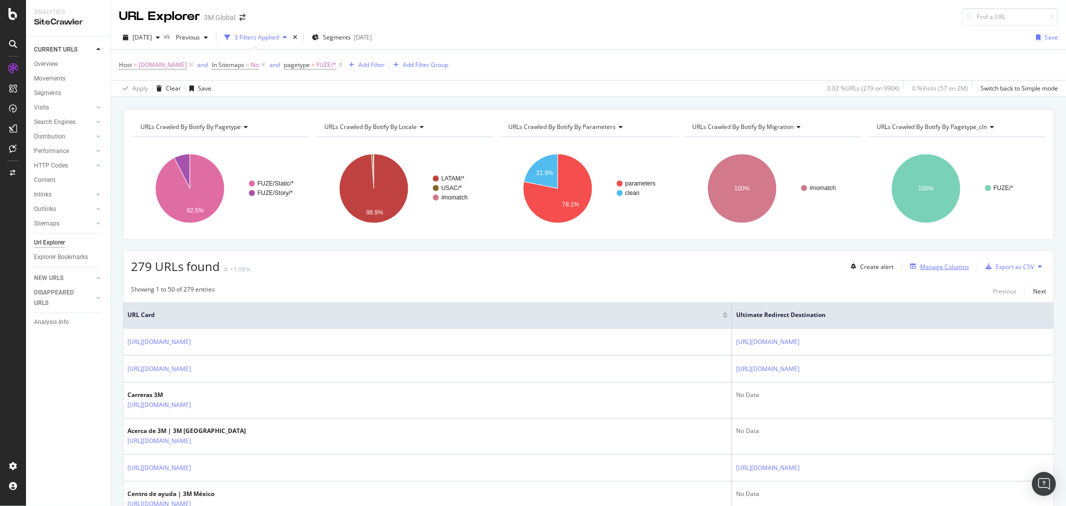
click at [937, 266] on div "Manage Columns" at bounding box center [944, 266] width 49 height 8
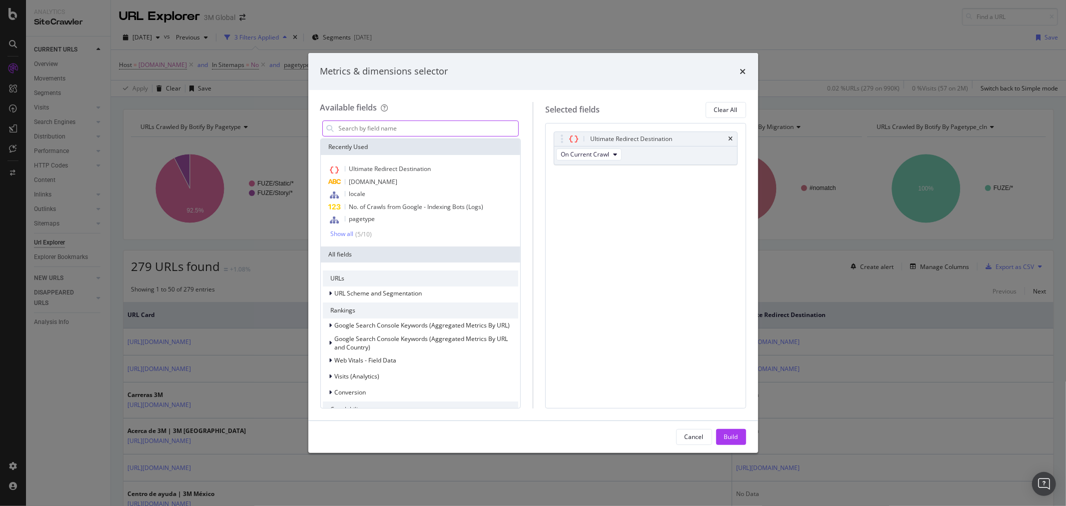
click at [458, 131] on input "modal" at bounding box center [428, 128] width 181 height 15
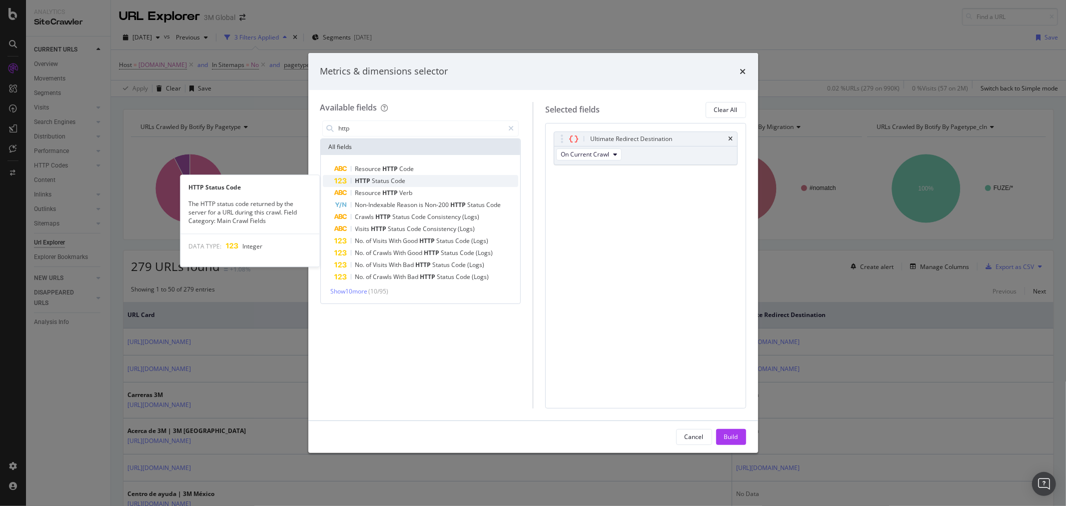
type input "http"
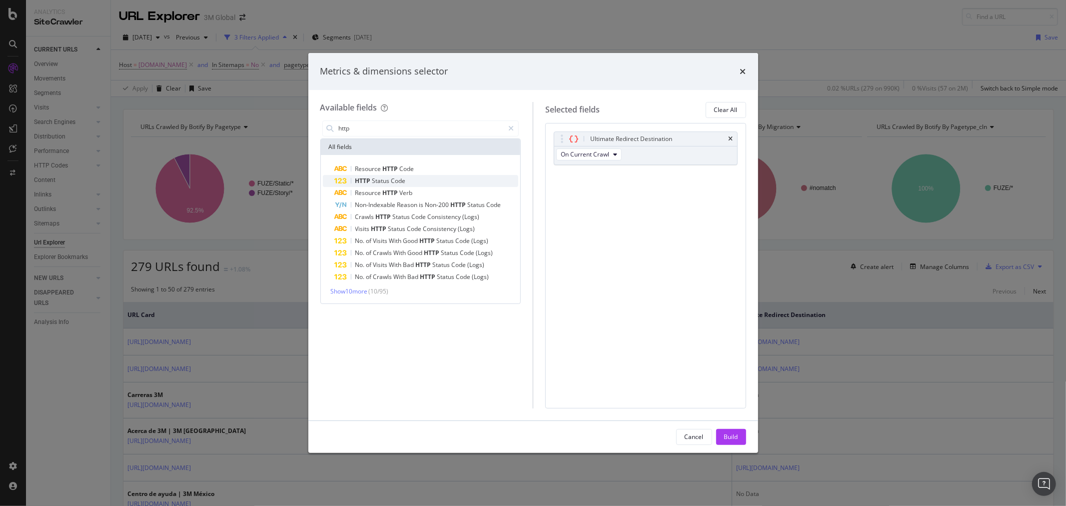
click at [398, 180] on span "Code" at bounding box center [398, 180] width 14 height 8
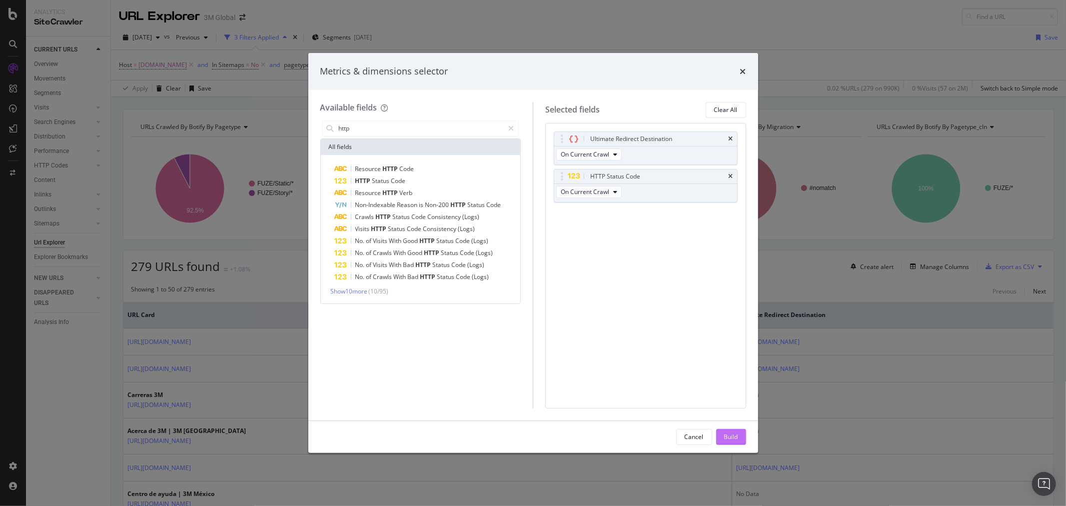
click at [735, 436] on div "Build" at bounding box center [731, 436] width 14 height 8
